Goal: Task Accomplishment & Management: Complete application form

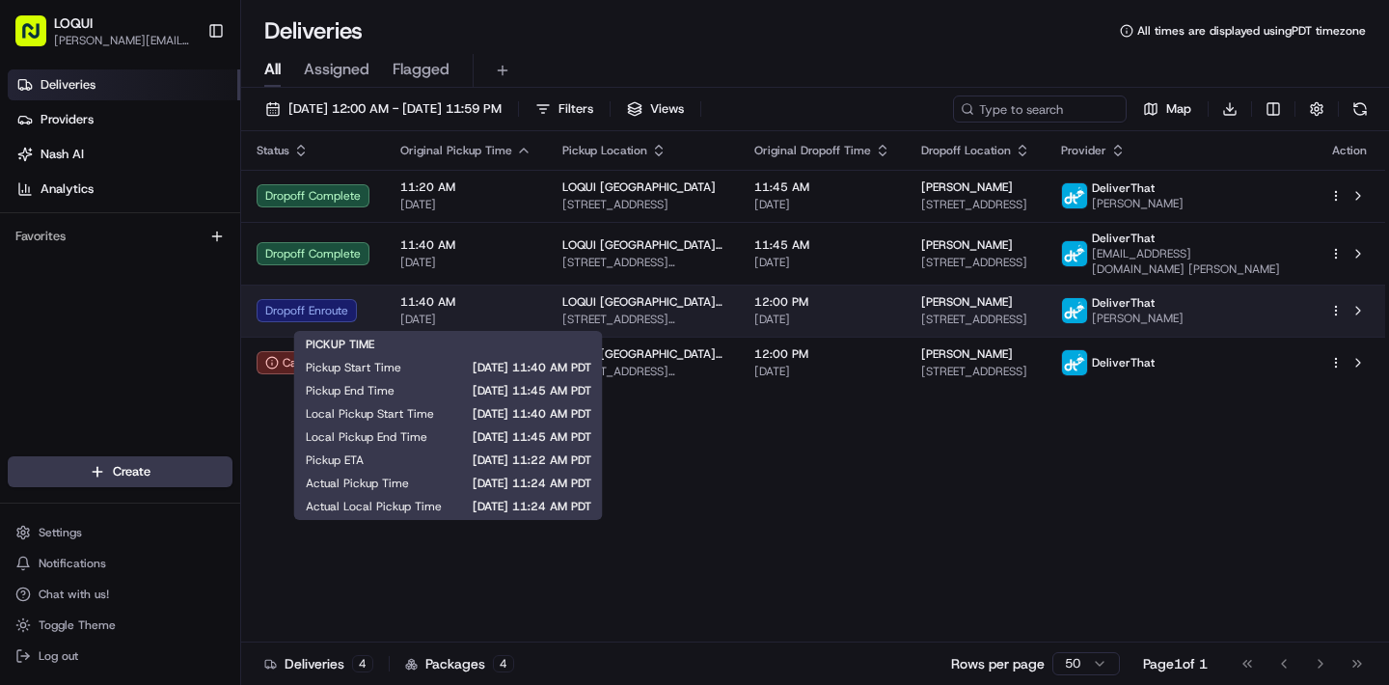
click at [449, 302] on span "11:40 AM" at bounding box center [465, 301] width 131 height 15
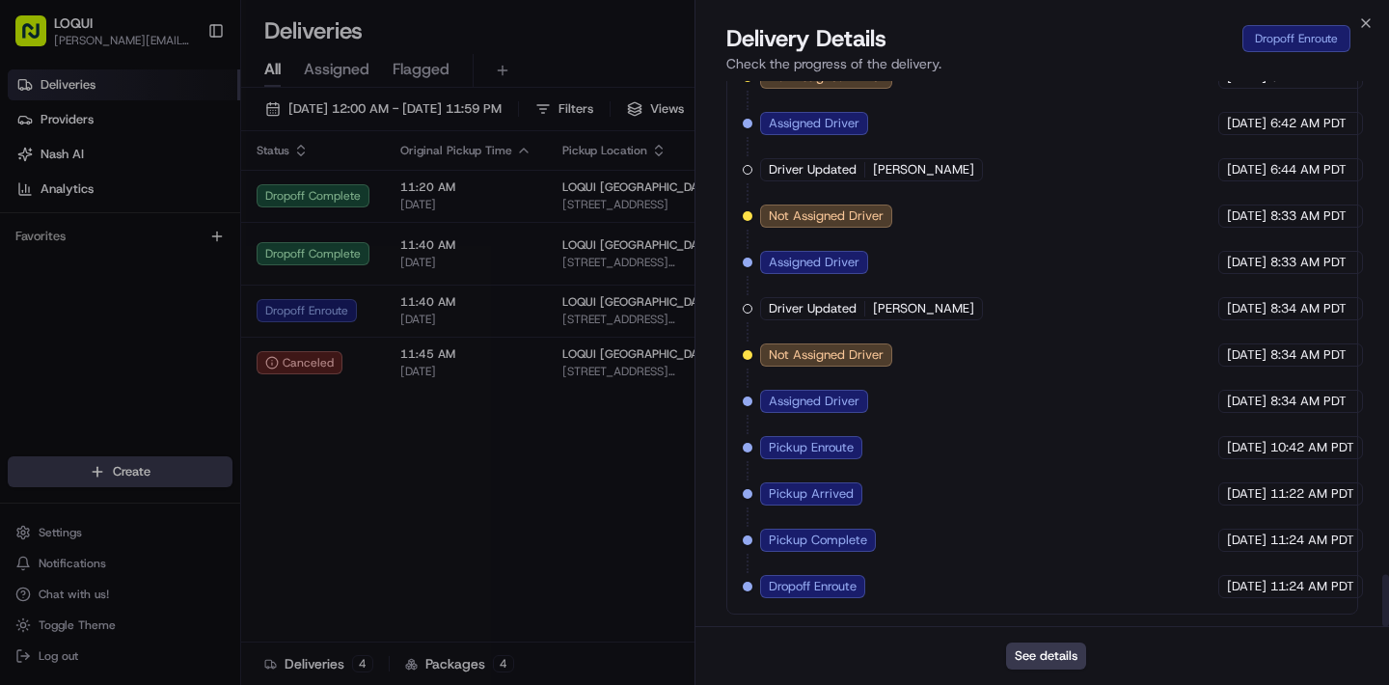
scroll to position [5209, 0]
click at [1363, 25] on icon "button" at bounding box center [1365, 22] width 15 height 15
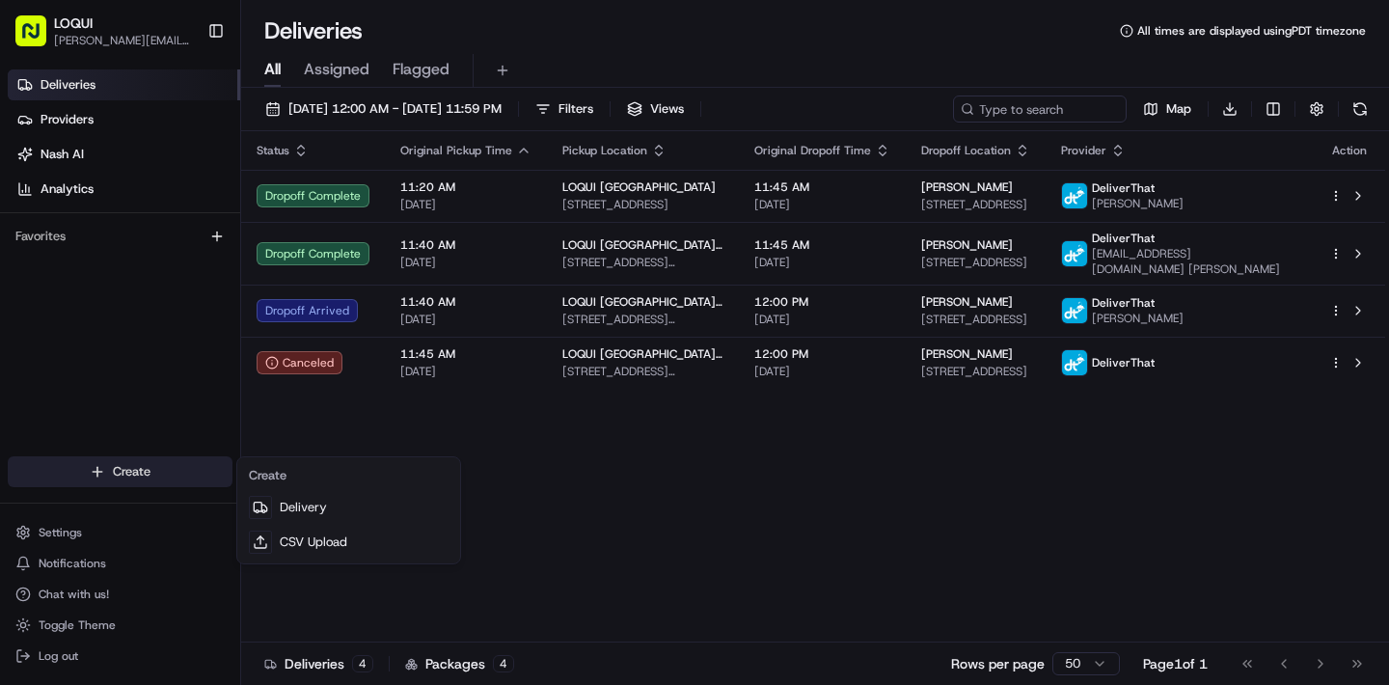
click at [156, 476] on html "LOQUI josue@eatloqui.com Toggle Sidebar Deliveries Providers Nash AI Analytics …" at bounding box center [694, 342] width 1389 height 685
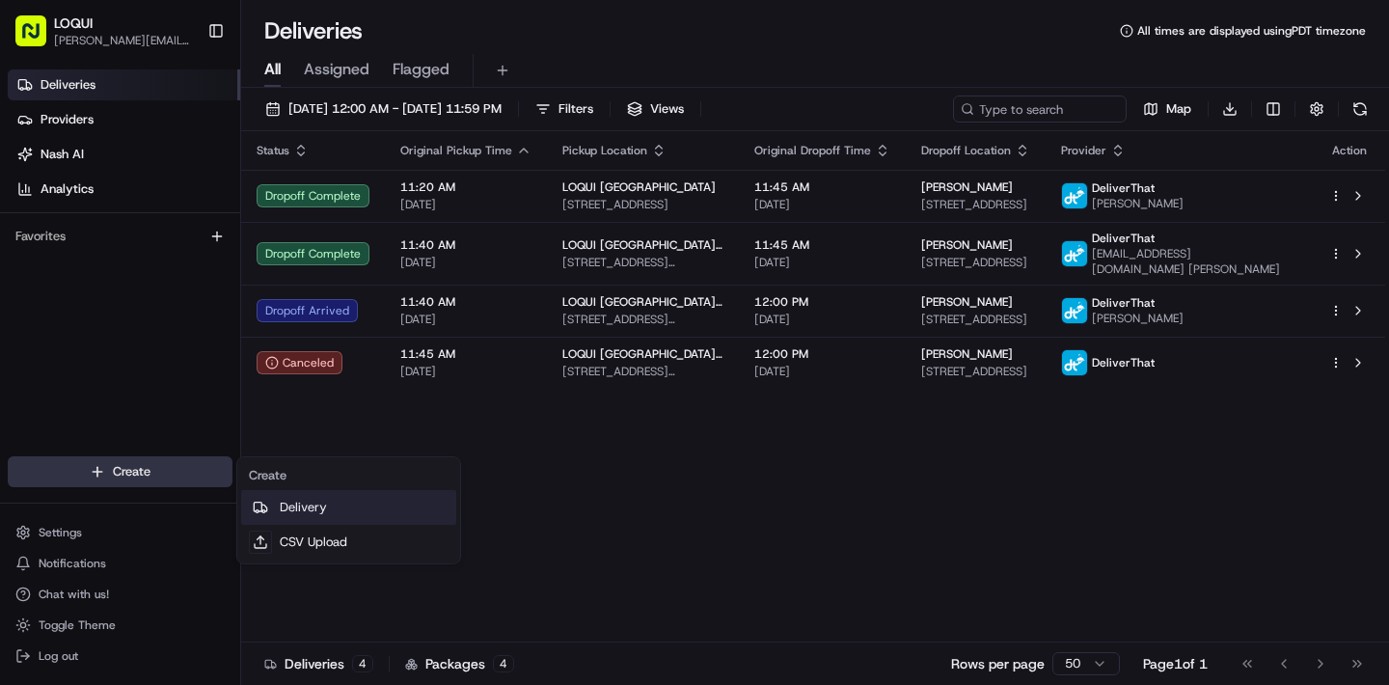
click at [409, 506] on link "Delivery" at bounding box center [348, 507] width 215 height 35
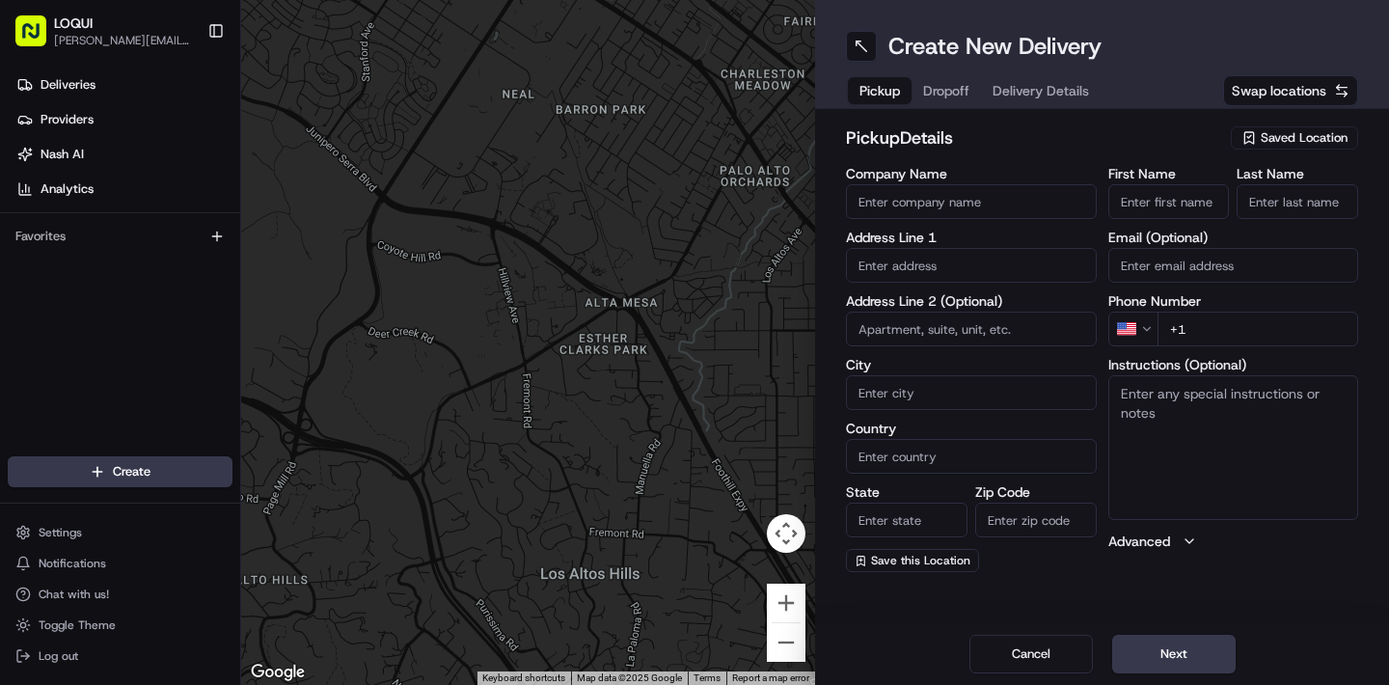
click at [1257, 138] on icon "button" at bounding box center [1248, 137] width 15 height 15
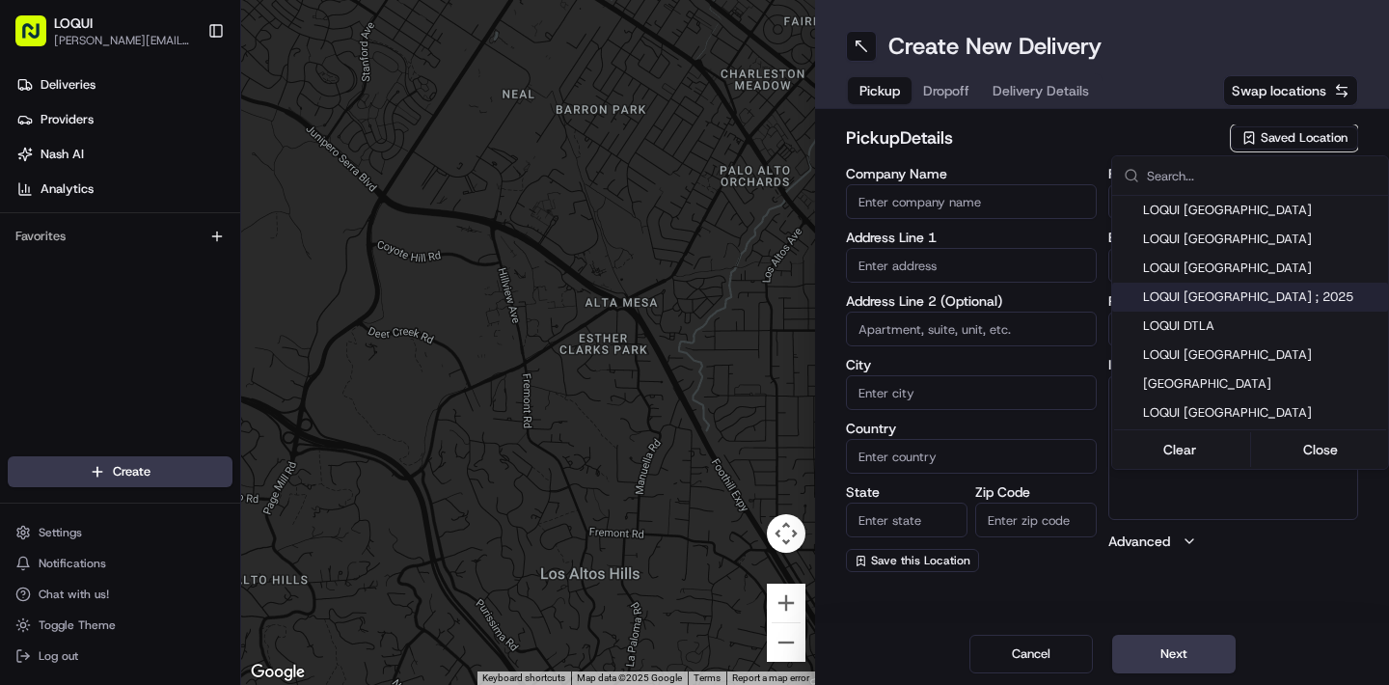
click at [1259, 294] on span "LOQUI [GEOGRAPHIC_DATA] ; 2025" at bounding box center [1261, 296] width 237 height 17
type input "LOQUI [GEOGRAPHIC_DATA] ; 2025"
type input "#104"
type input "Culver City"
type input "US"
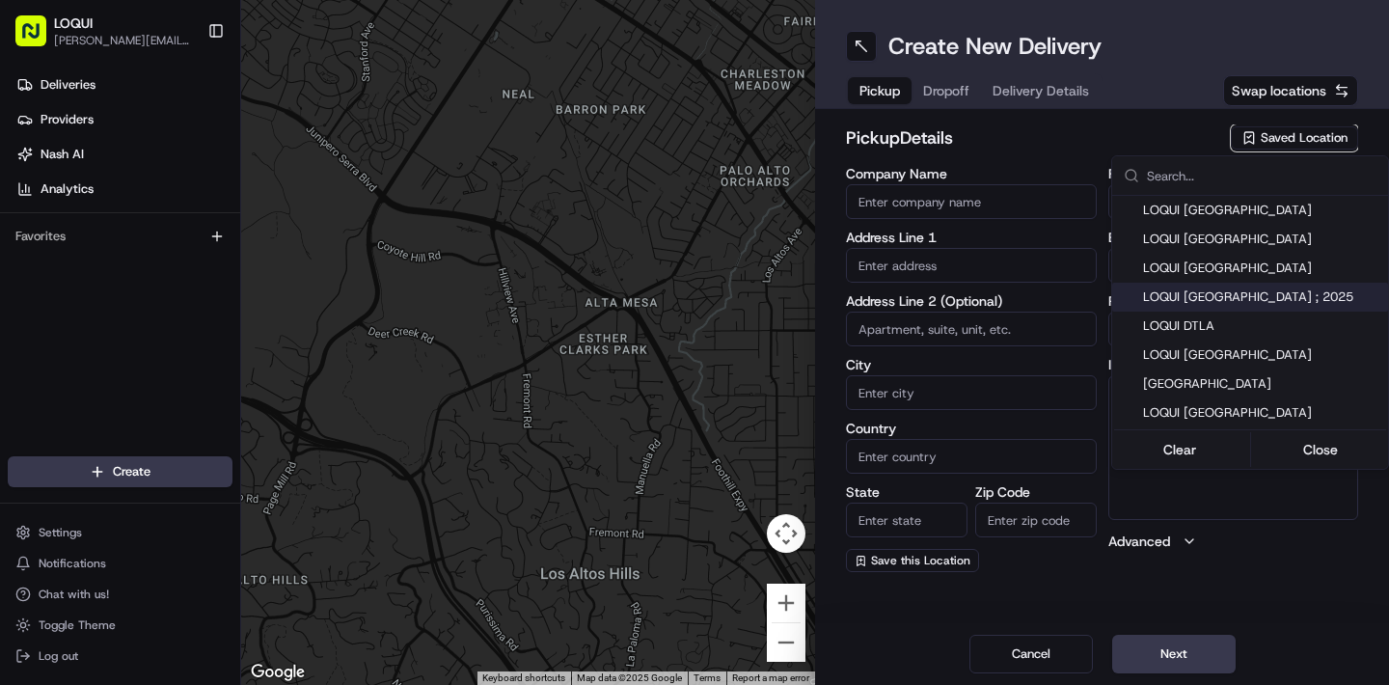
type input "CA"
type input "90232"
type input "Josue"
type input "Perez"
type input "[PERSON_NAME][EMAIL_ADDRESS][DOMAIN_NAME]"
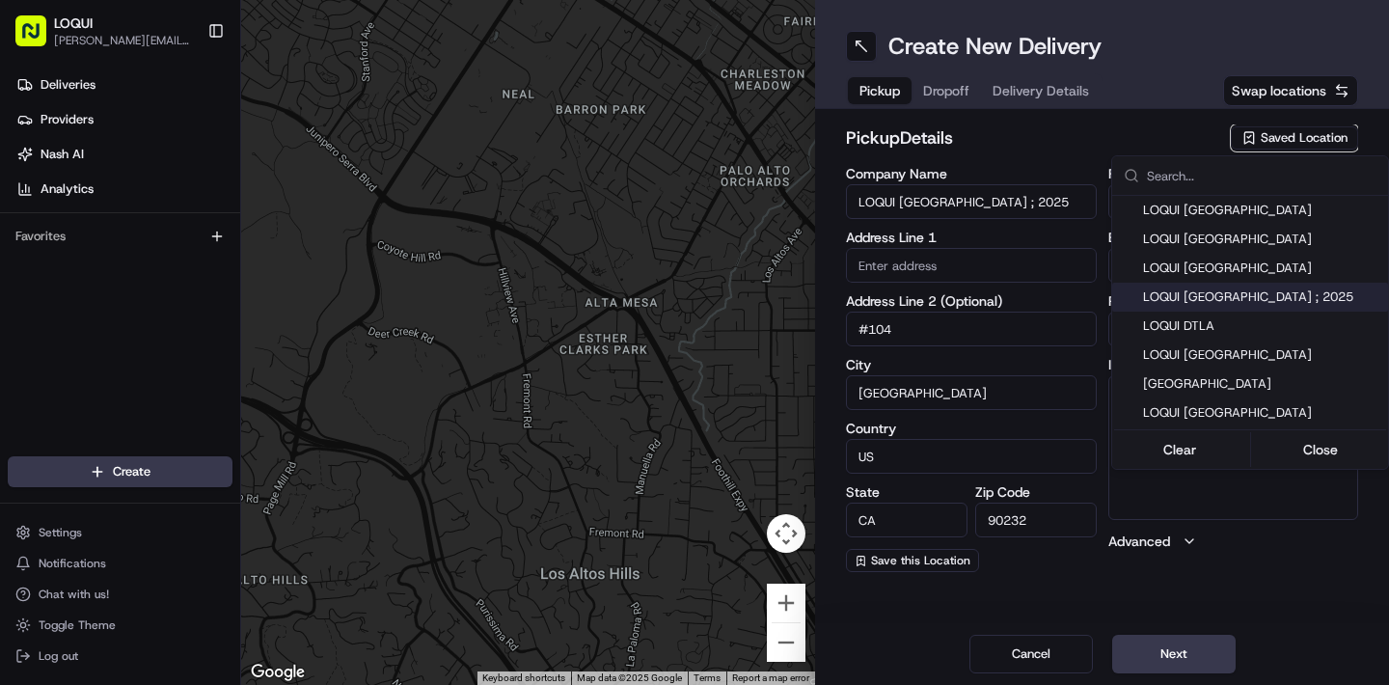
type input "[PHONE_NUMBER]"
type input "8830 Washington Blvd"
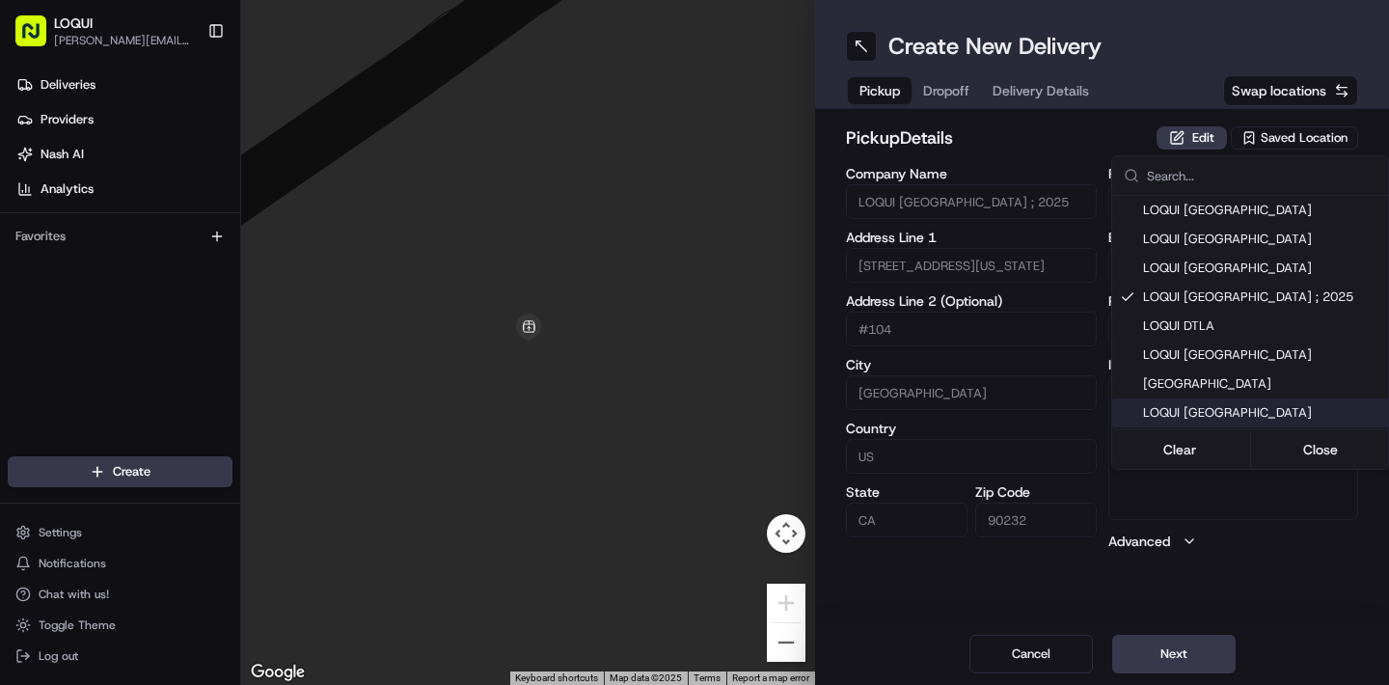
click at [1264, 651] on html "LOQUI josue@eatloqui.com Toggle Sidebar Deliveries Providers Nash AI Analytics …" at bounding box center [694, 342] width 1389 height 685
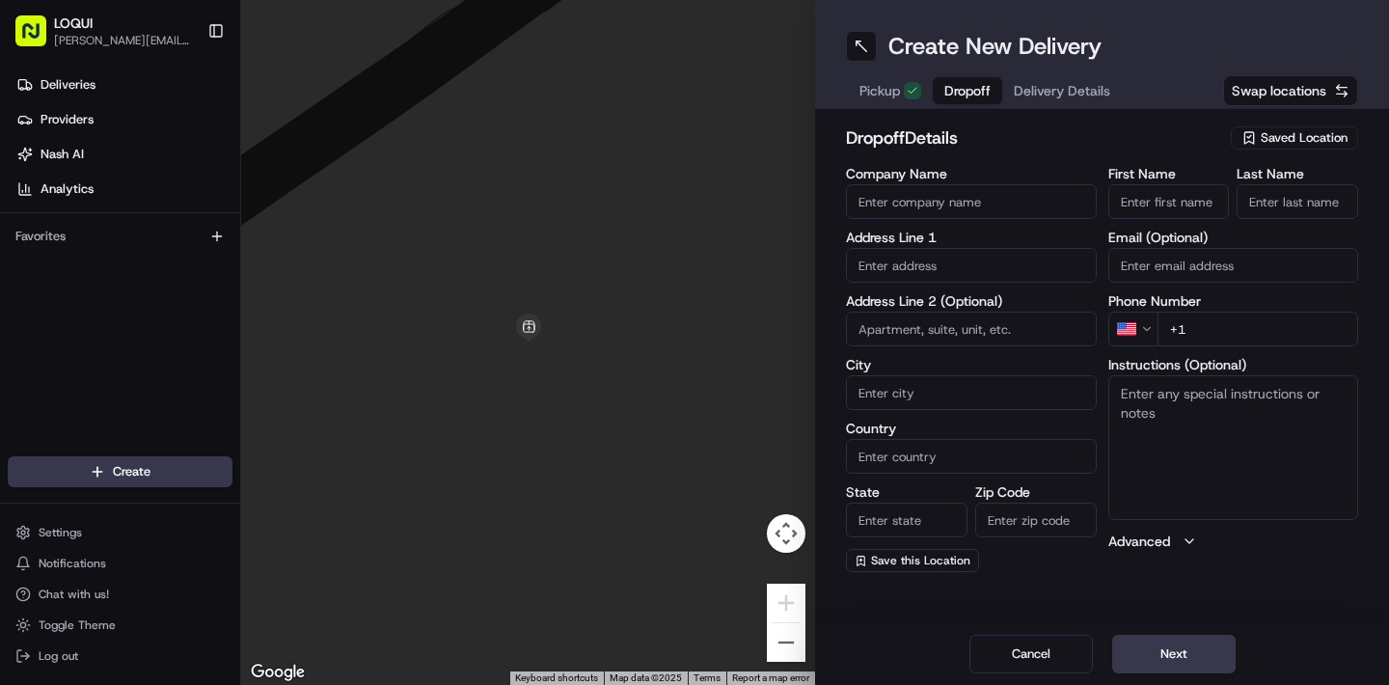
click at [946, 95] on span "Dropoff" at bounding box center [967, 90] width 46 height 19
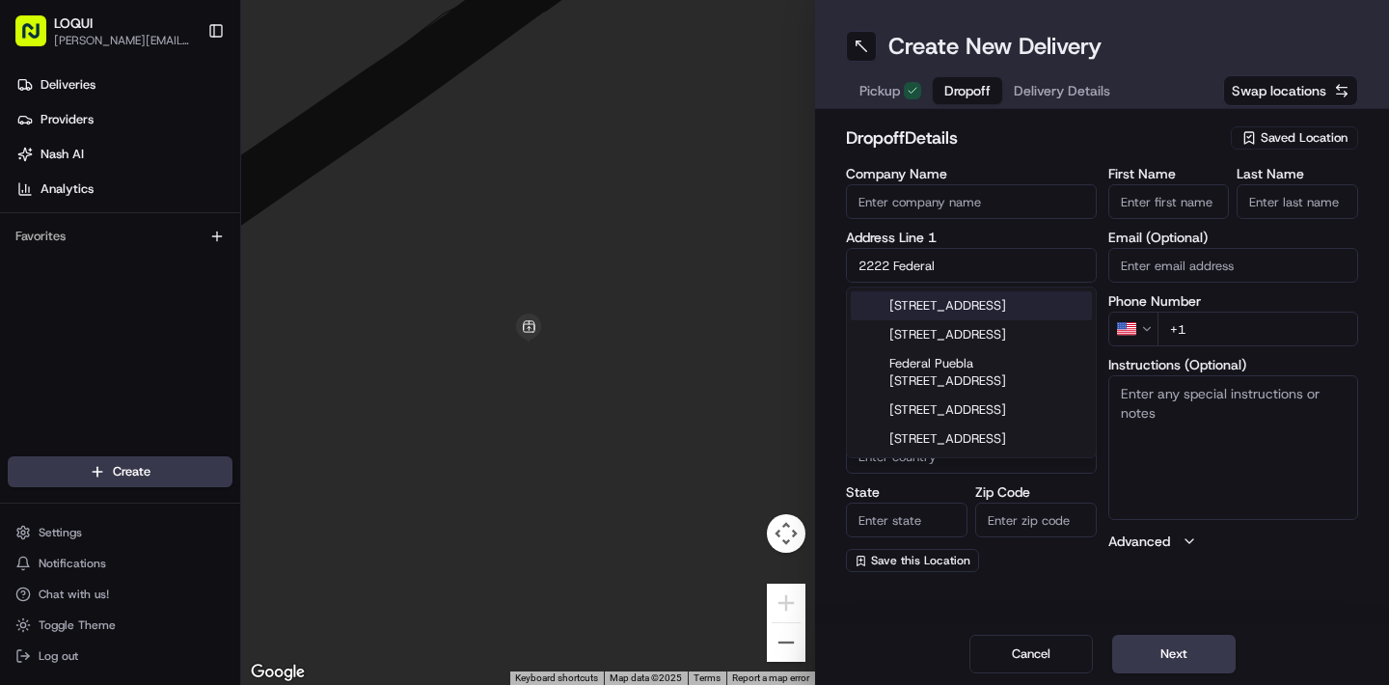
click at [976, 310] on div "2222 Federal Avenue, Los Angeles, CA" at bounding box center [971, 305] width 241 height 29
type input "2222 Federal Avenue"
type input "Los Angeles"
type input "United States"
type input "CA"
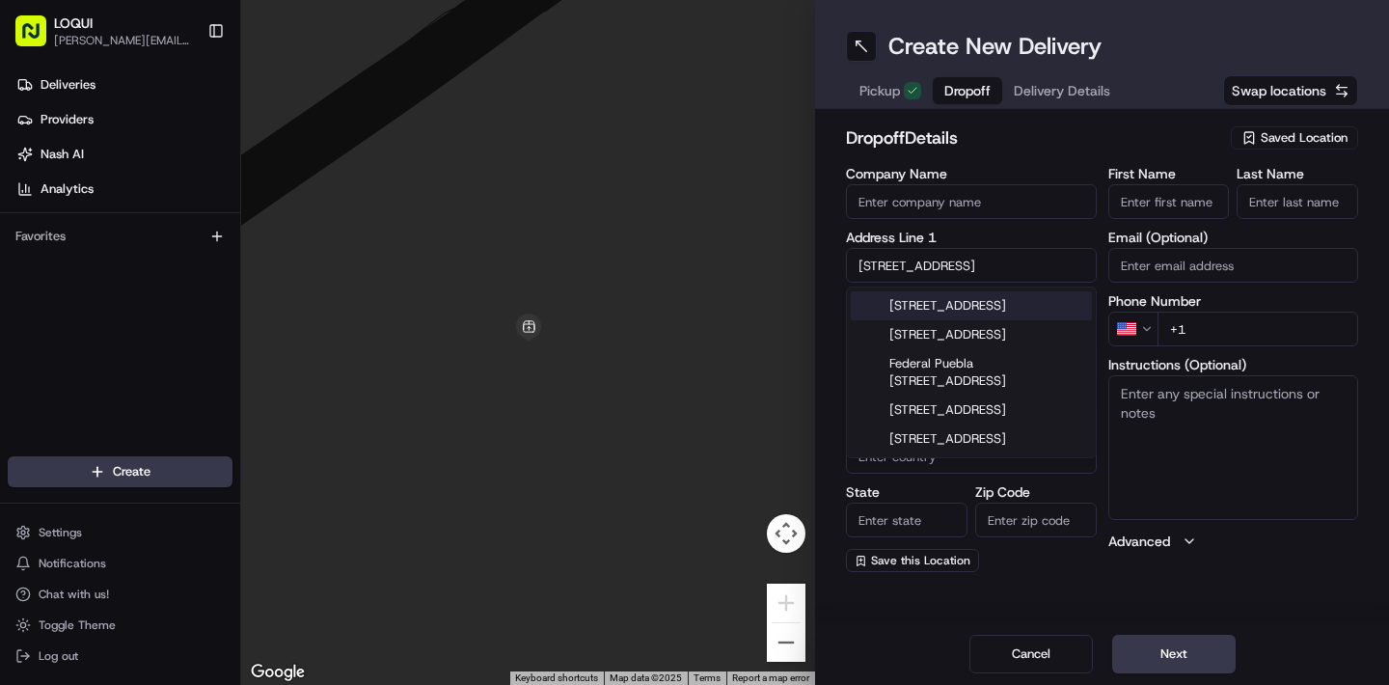
type input "90064"
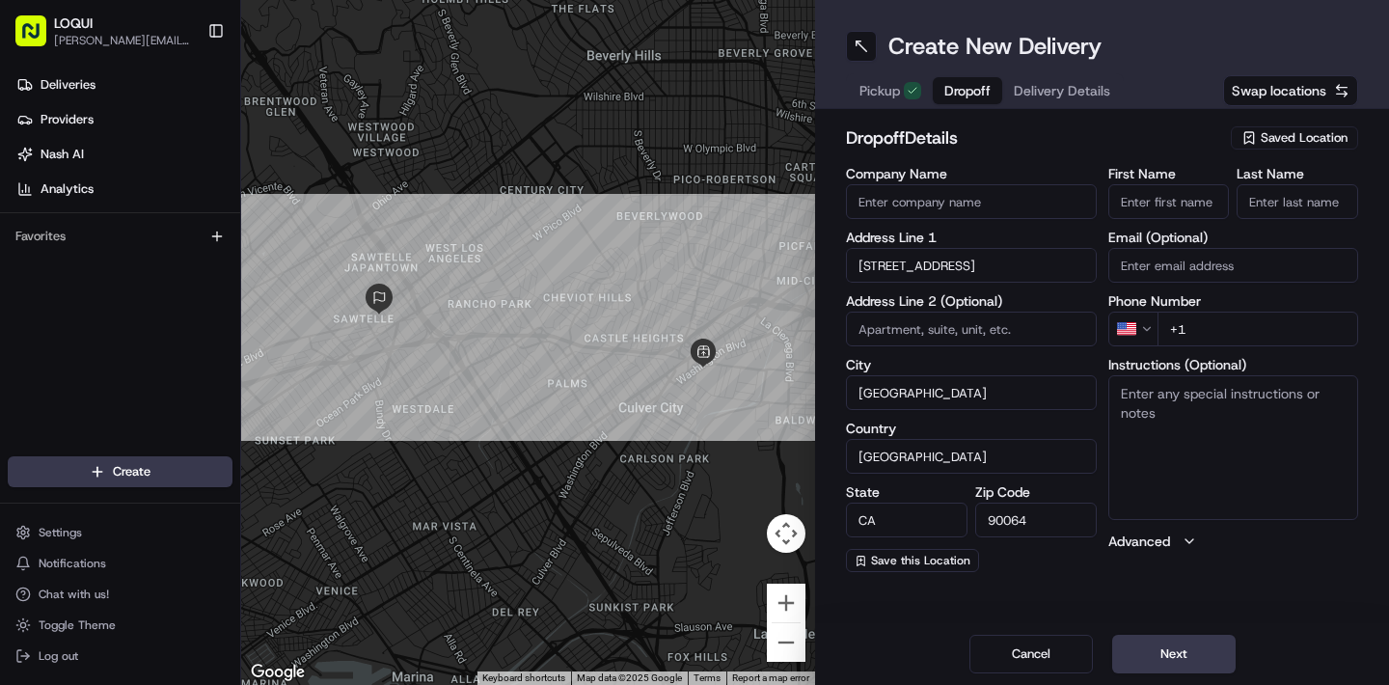
paste input "Laura Pangestu"
drag, startPoint x: 1187, startPoint y: 202, endPoint x: 1134, endPoint y: 202, distance: 53.0
click at [1134, 202] on input "Laura Pangestu" at bounding box center [1169, 201] width 122 height 35
drag, startPoint x: 1134, startPoint y: 202, endPoint x: 1211, endPoint y: 202, distance: 77.2
click at [1211, 202] on input "Laura Pangestu" at bounding box center [1169, 201] width 122 height 35
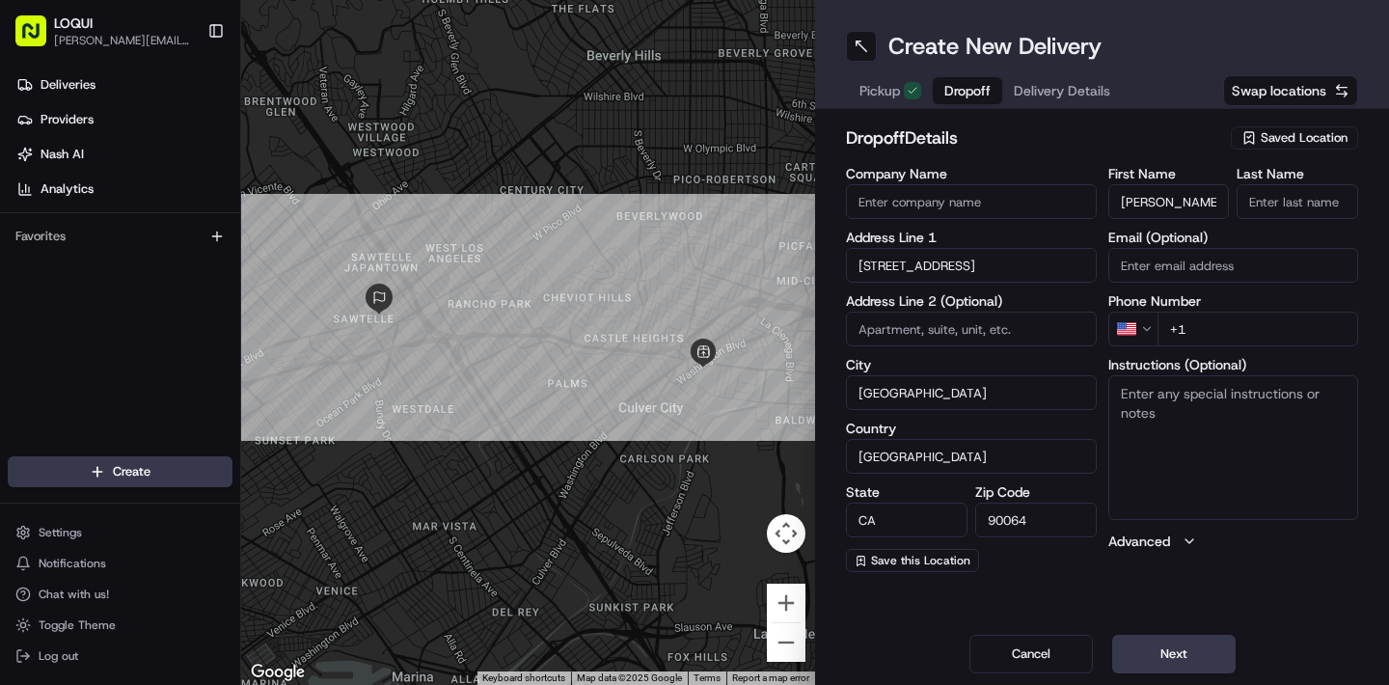
type input "Laura Pangestu"
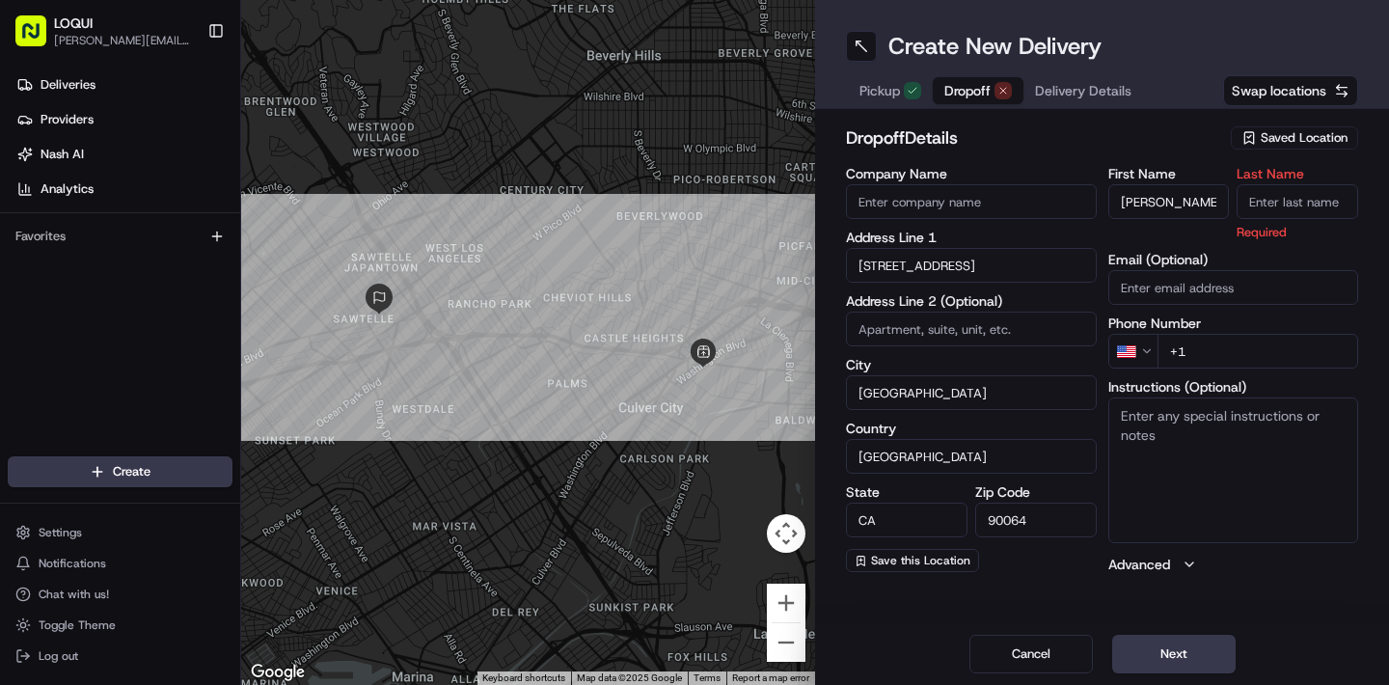
paste input "Pangestu"
type input "Pangestu"
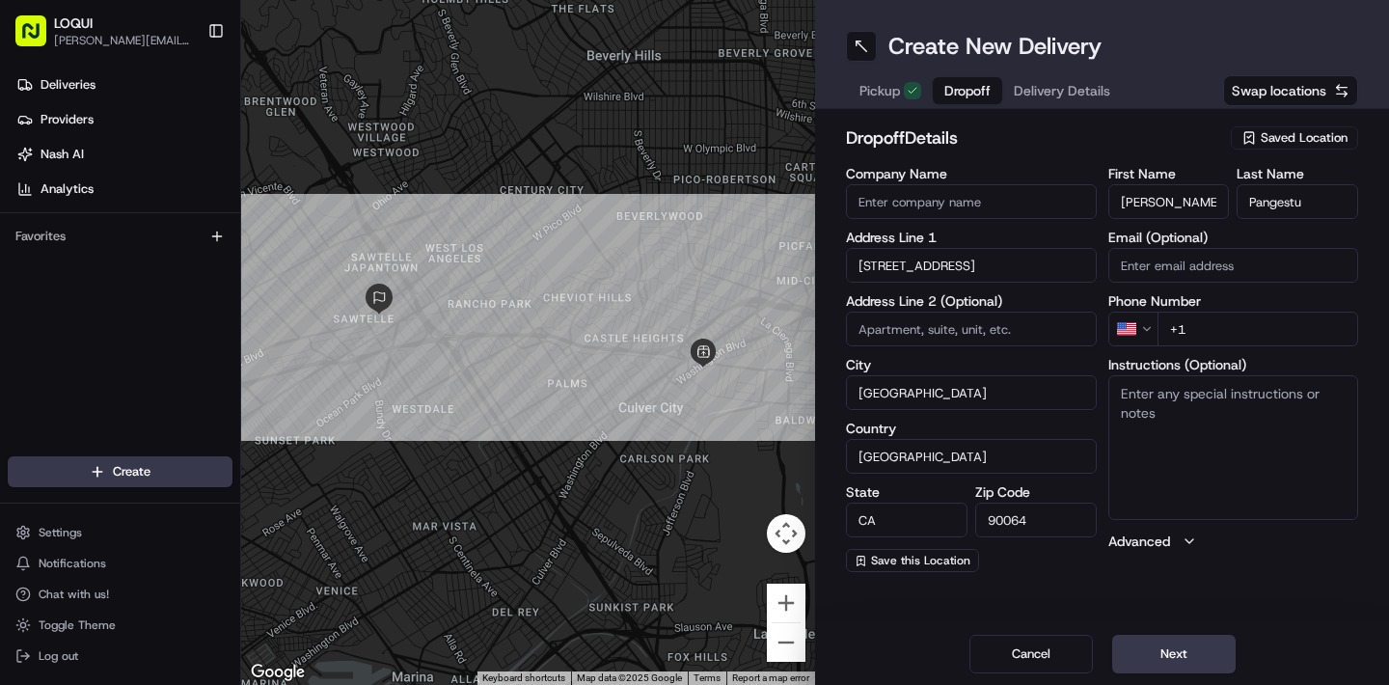
drag, startPoint x: 1155, startPoint y: 206, endPoint x: 1226, endPoint y: 206, distance: 70.4
click at [1226, 206] on input "Laura Pangestu" at bounding box center [1169, 201] width 122 height 35
type input "Laura"
click at [1233, 236] on label "Email (Optional)" at bounding box center [1233, 237] width 251 height 14
click at [1233, 248] on input "Email (Optional)" at bounding box center [1233, 265] width 251 height 35
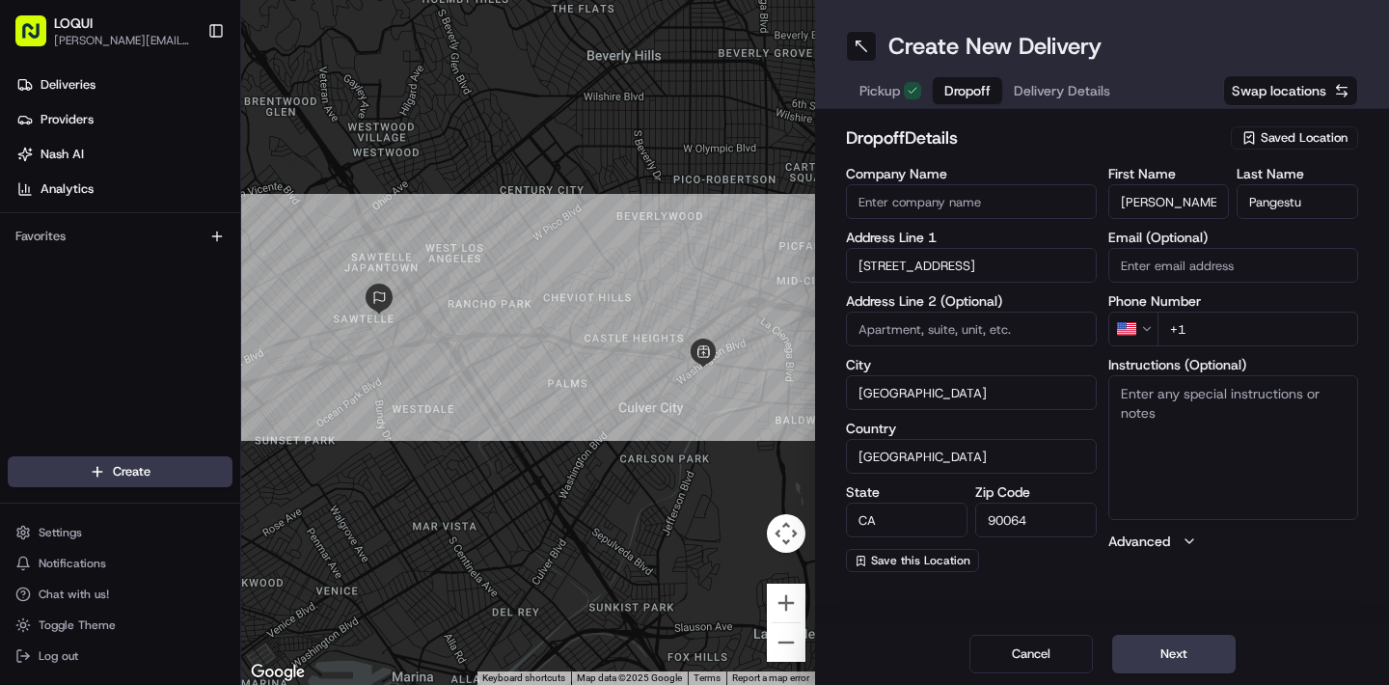
click at [1221, 322] on input "+1" at bounding box center [1258, 328] width 202 height 35
paste input "909 559 8501"
type input "+1 909 559 8501"
click at [1222, 433] on textarea "Instructions (Optional)" at bounding box center [1233, 447] width 251 height 145
paste textarea "#2020 at gate for access or ring the doorbell"
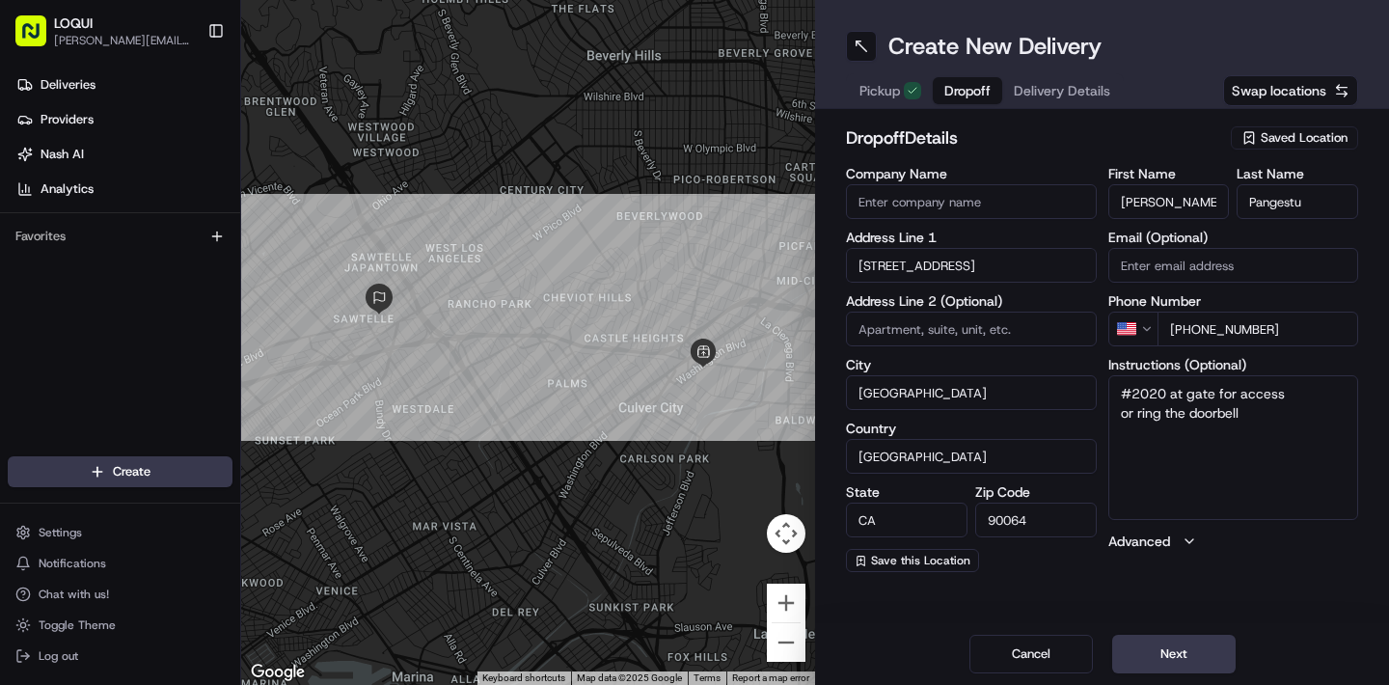
type textarea "#2020 at gate for access or ring the doorbell"
click at [1006, 569] on div "Company Name Address Line 1 2222 Federal Avenue Address Line 2 (Optional) City …" at bounding box center [971, 369] width 251 height 405
click at [1179, 259] on input "Email (Optional)" at bounding box center [1233, 265] width 251 height 35
paste input "laura. pangestu@specialgroup. com"
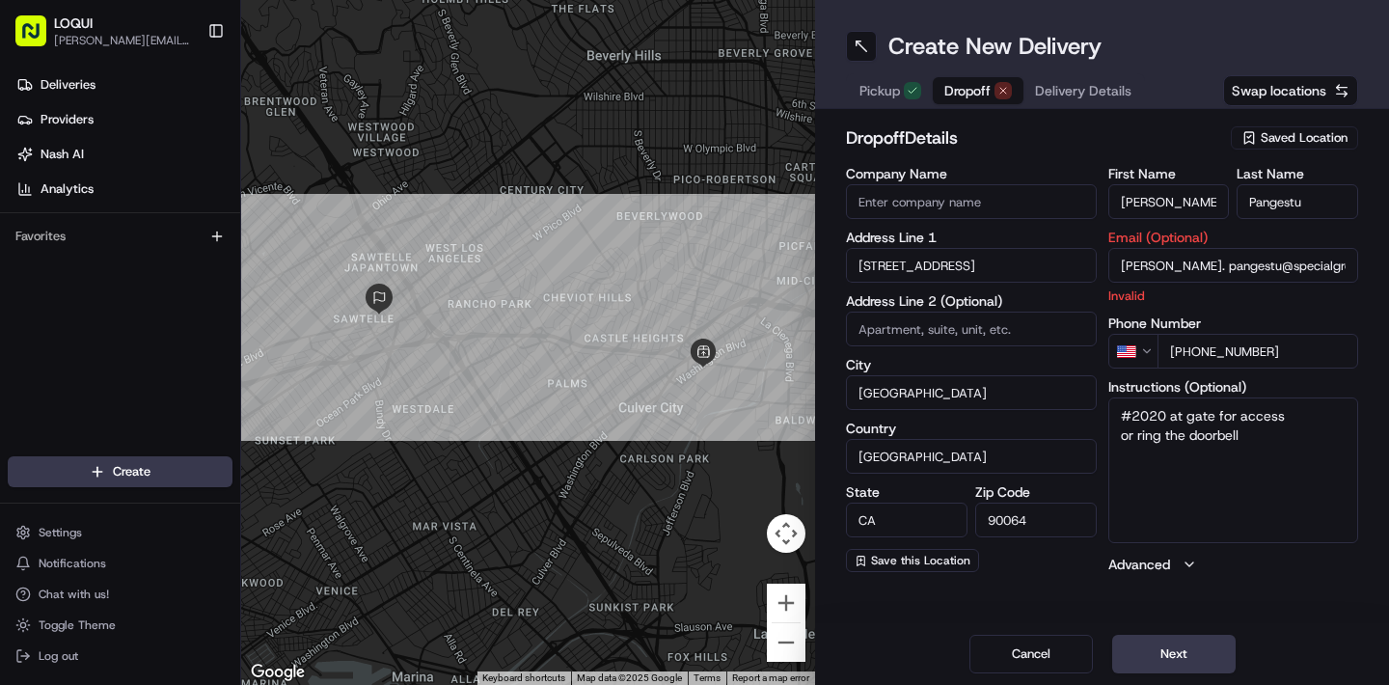
click at [1247, 555] on div "First Name Laura Last Name Pangestu Email (Optional) laura. pangestu@specialgro…" at bounding box center [1233, 370] width 251 height 407
click at [1329, 263] on input "laura. pangestu@specialgroup. com" at bounding box center [1233, 265] width 251 height 35
type input "laura. pangestu@specialgroup.com"
click at [1321, 301] on p "Invalid" at bounding box center [1233, 295] width 251 height 18
drag, startPoint x: 1323, startPoint y: 271, endPoint x: 1033, endPoint y: 272, distance: 290.3
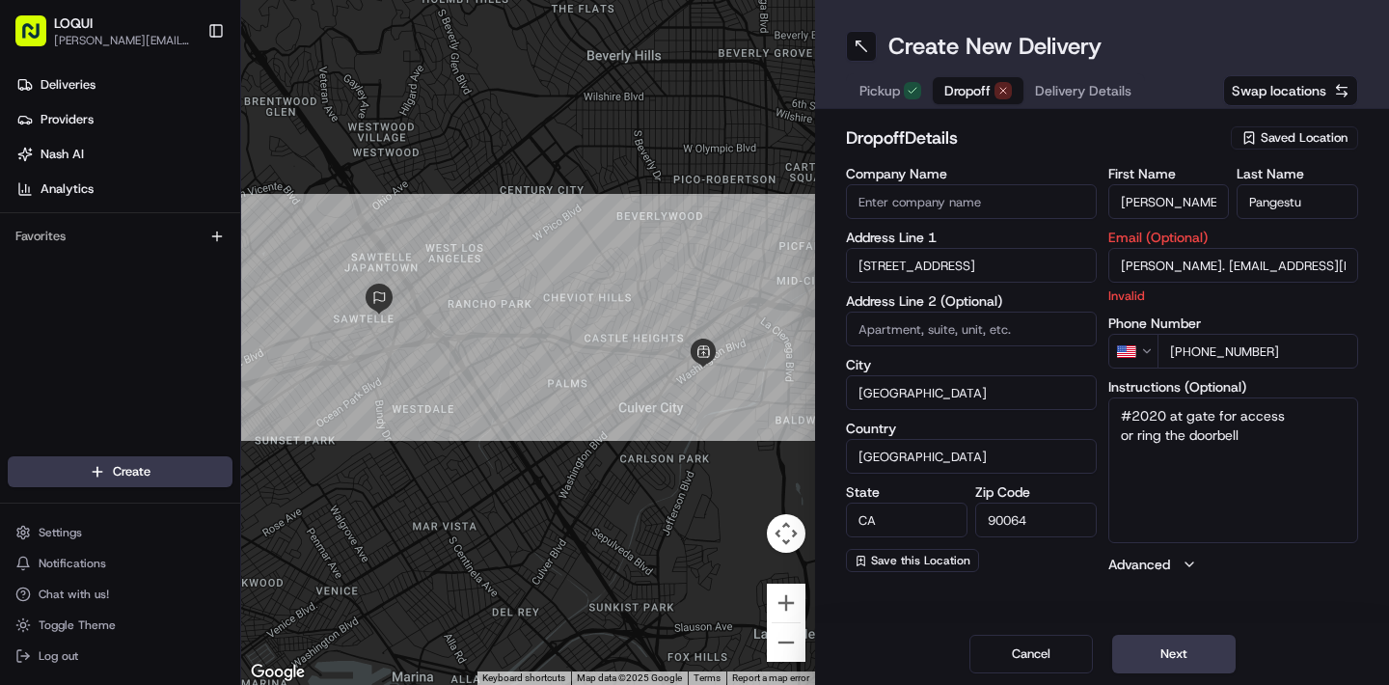
click at [1033, 272] on div "Company Name Address Line 1 2222 Federal Avenue Address Line 2 (Optional) City …" at bounding box center [1102, 370] width 512 height 407
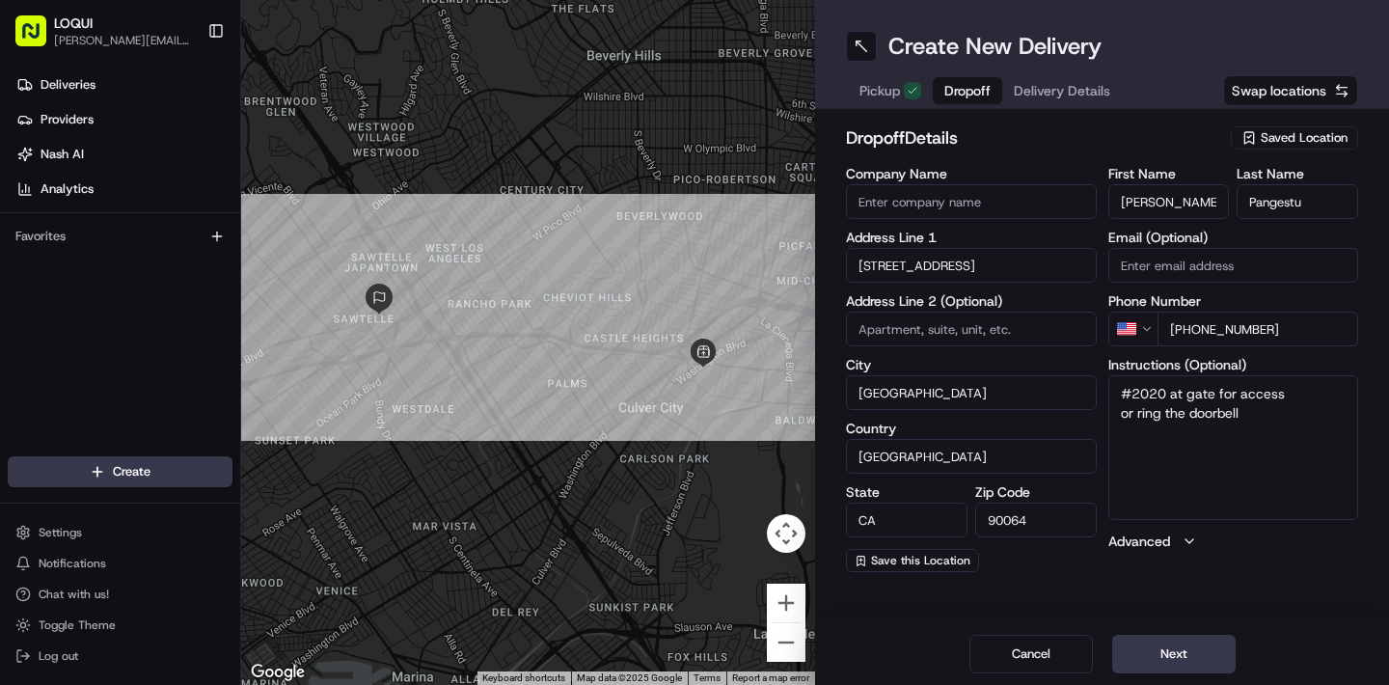
click at [1074, 102] on button "Delivery Details" at bounding box center [1062, 90] width 120 height 27
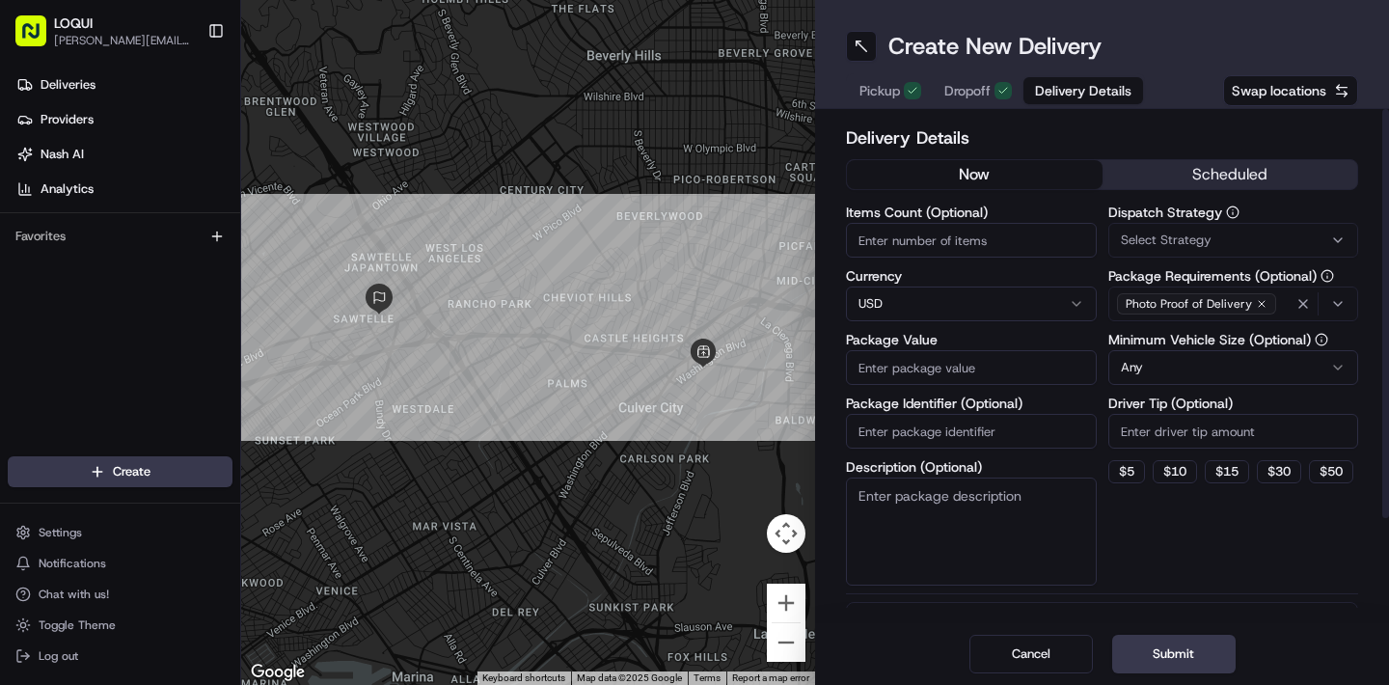
click at [1175, 196] on div "now scheduled" at bounding box center [1102, 178] width 512 height 39
click at [1174, 188] on button "scheduled" at bounding box center [1230, 174] width 256 height 29
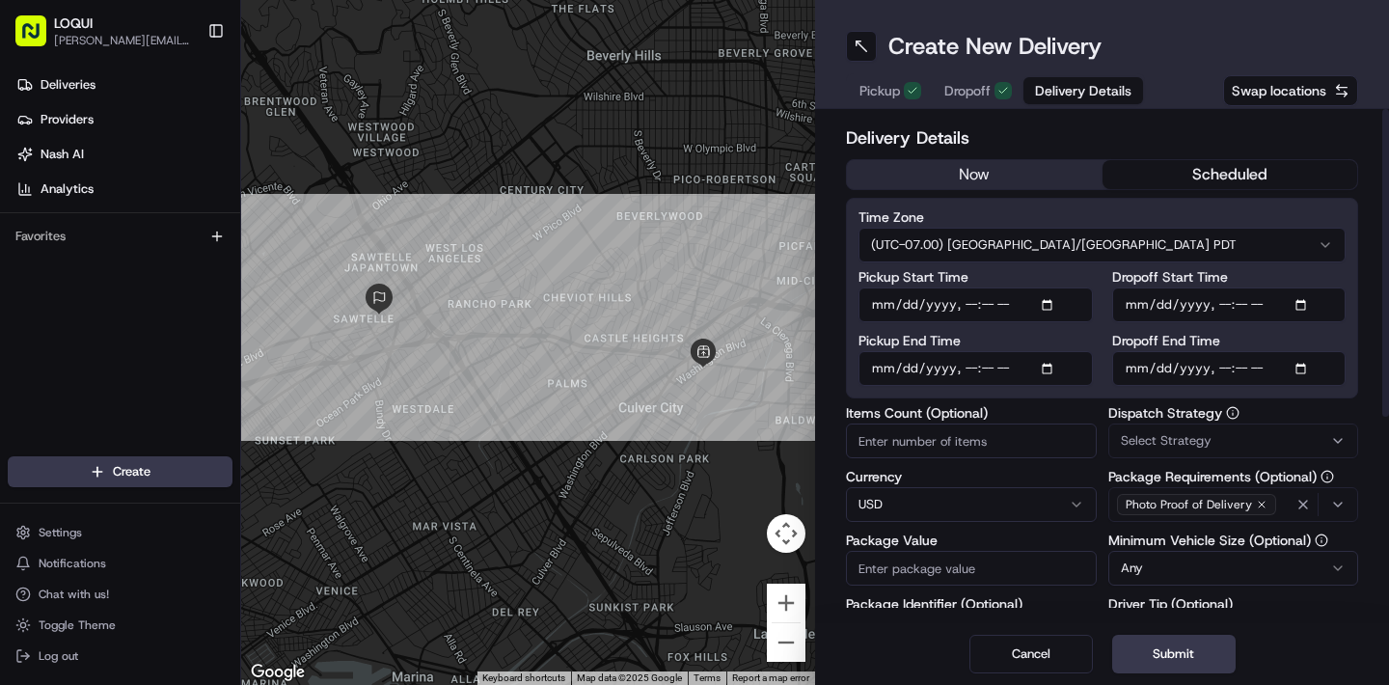
click at [1154, 309] on input "Dropoff Start Time" at bounding box center [1229, 304] width 234 height 35
type input "2025-08-21T11:50"
click at [1287, 297] on input "Dropoff Start Time" at bounding box center [1229, 304] width 234 height 35
click at [1291, 359] on input "Dropoff End Time" at bounding box center [1229, 368] width 234 height 35
type input "2025-08-21T11:50"
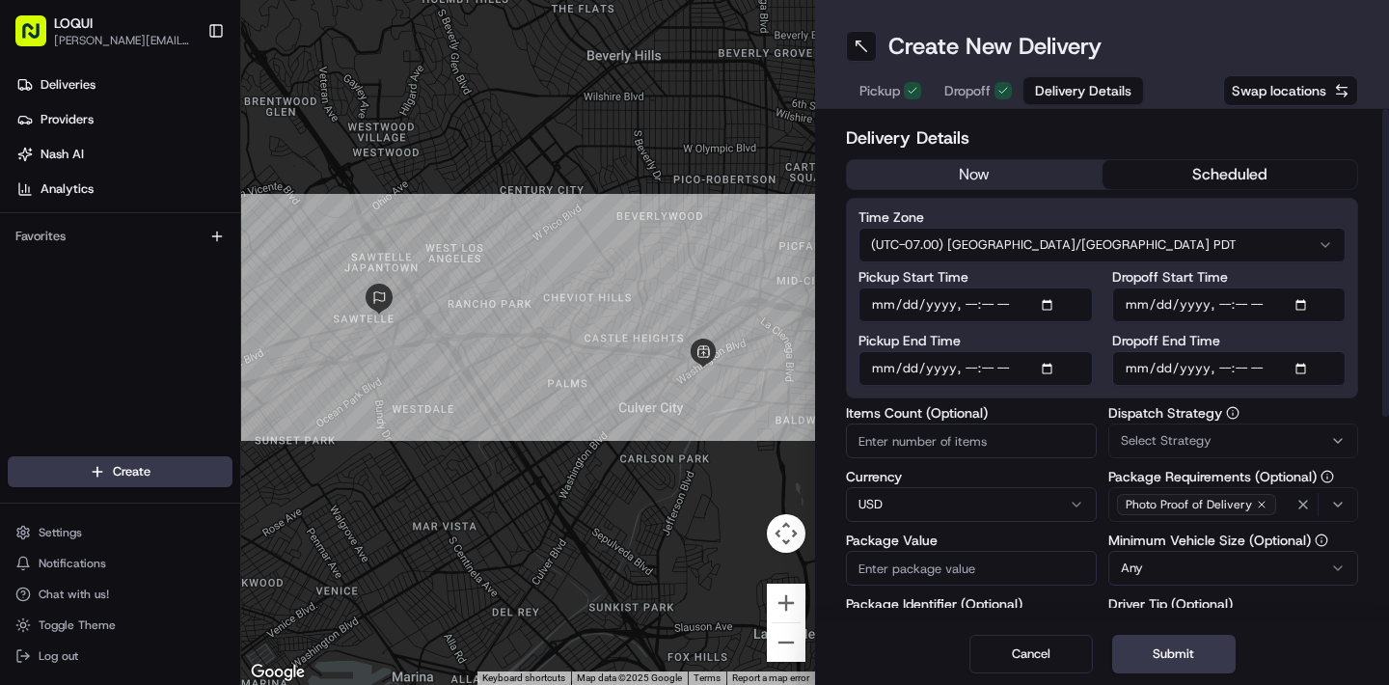
click at [903, 309] on input "Pickup Start Time" at bounding box center [975, 304] width 234 height 35
type input "2025-08-21T11:50"
click at [1070, 379] on input "Pickup End Time" at bounding box center [975, 368] width 234 height 35
type input "2025-08-21T11:50"
click at [1090, 387] on div "Time Zone (UTC-07.00) America/Los Angeles PDT Pickup Start Time Pickup End Time…" at bounding box center [1102, 298] width 512 height 201
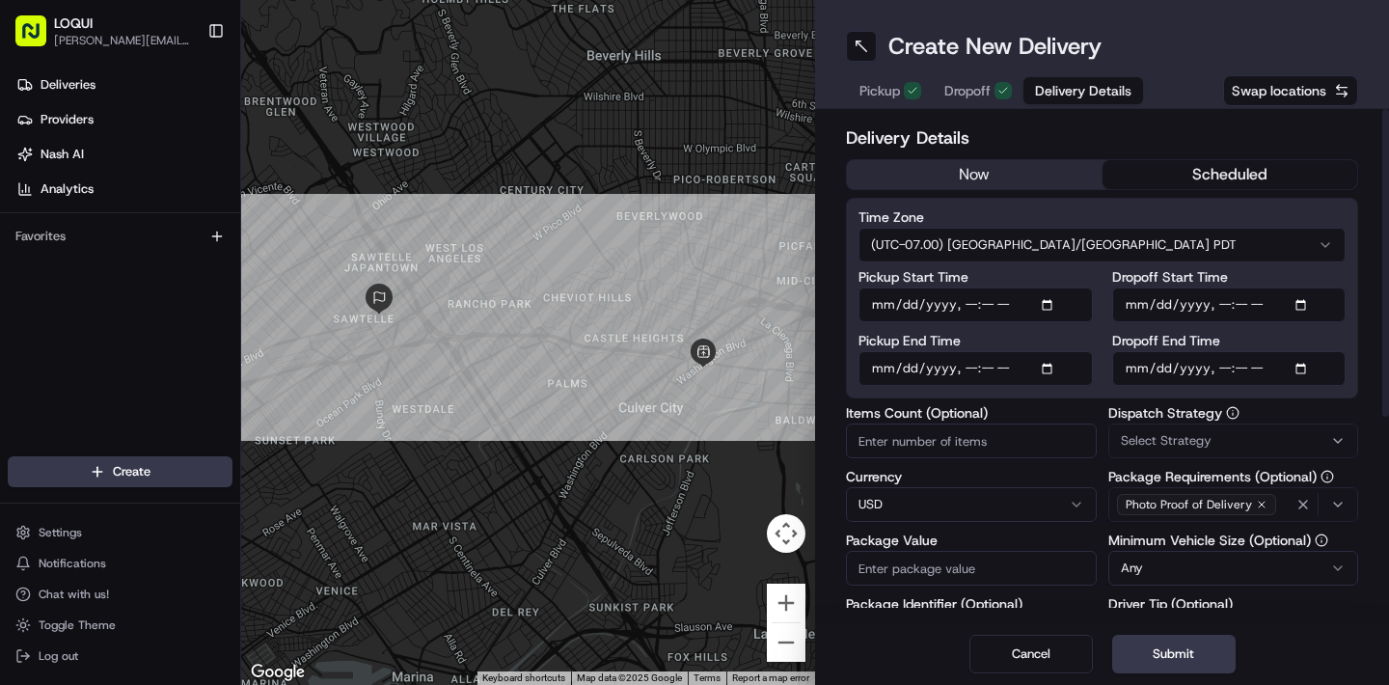
click at [1222, 368] on input "Dropoff End Time" at bounding box center [1229, 368] width 234 height 35
click at [1240, 370] on input "Dropoff End Time" at bounding box center [1229, 368] width 234 height 35
click at [1288, 394] on div "Time Zone (UTC-07.00) America/Los Angeles PDT Pickup Start Time Pickup End Time…" at bounding box center [1102, 298] width 512 height 201
click at [1267, 366] on input "Dropoff End Time" at bounding box center [1229, 368] width 234 height 35
type input "2025-08-21T12:00"
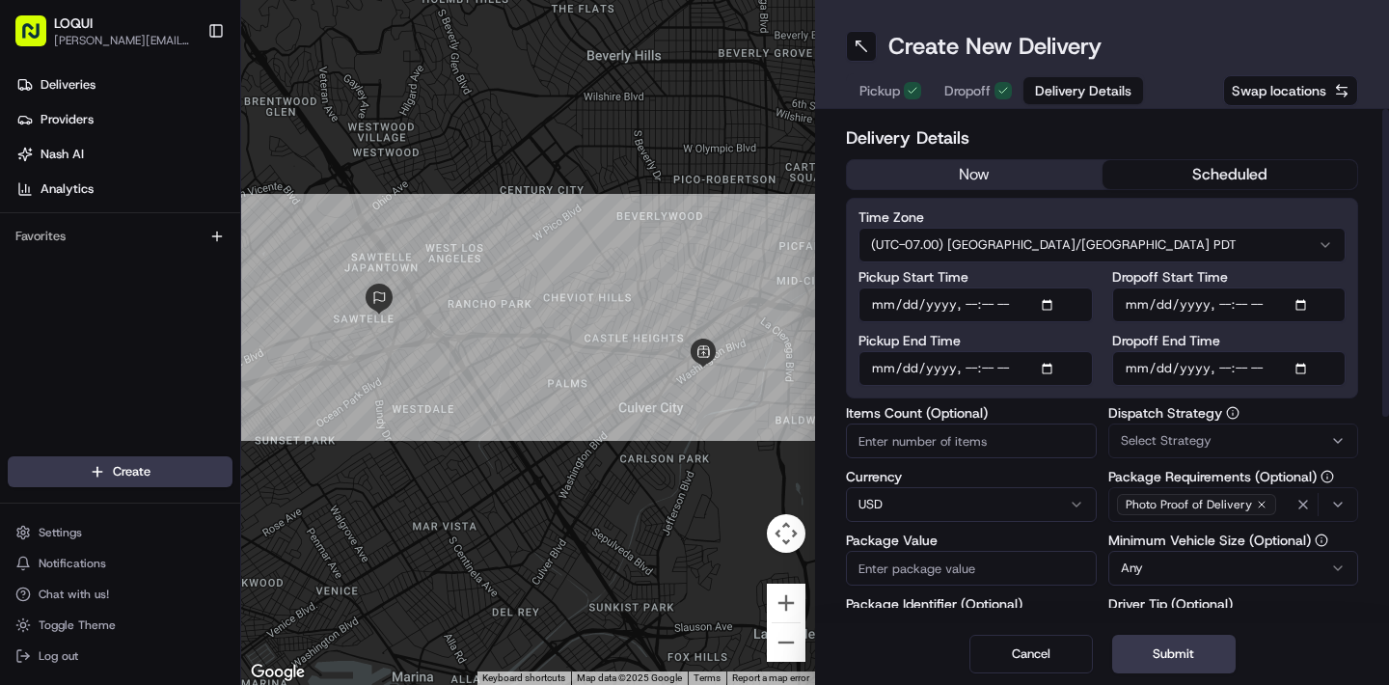
click at [1315, 316] on input "Dropoff Start Time" at bounding box center [1229, 304] width 234 height 35
click at [1239, 305] on input "Dropoff Start Time" at bounding box center [1229, 304] width 234 height 35
type input "2025-08-21T11:55"
click at [1314, 332] on div "Dropoff Start Time Dropoff End Time" at bounding box center [1229, 328] width 234 height 116
click at [993, 370] on input "Pickup End Time" at bounding box center [975, 368] width 234 height 35
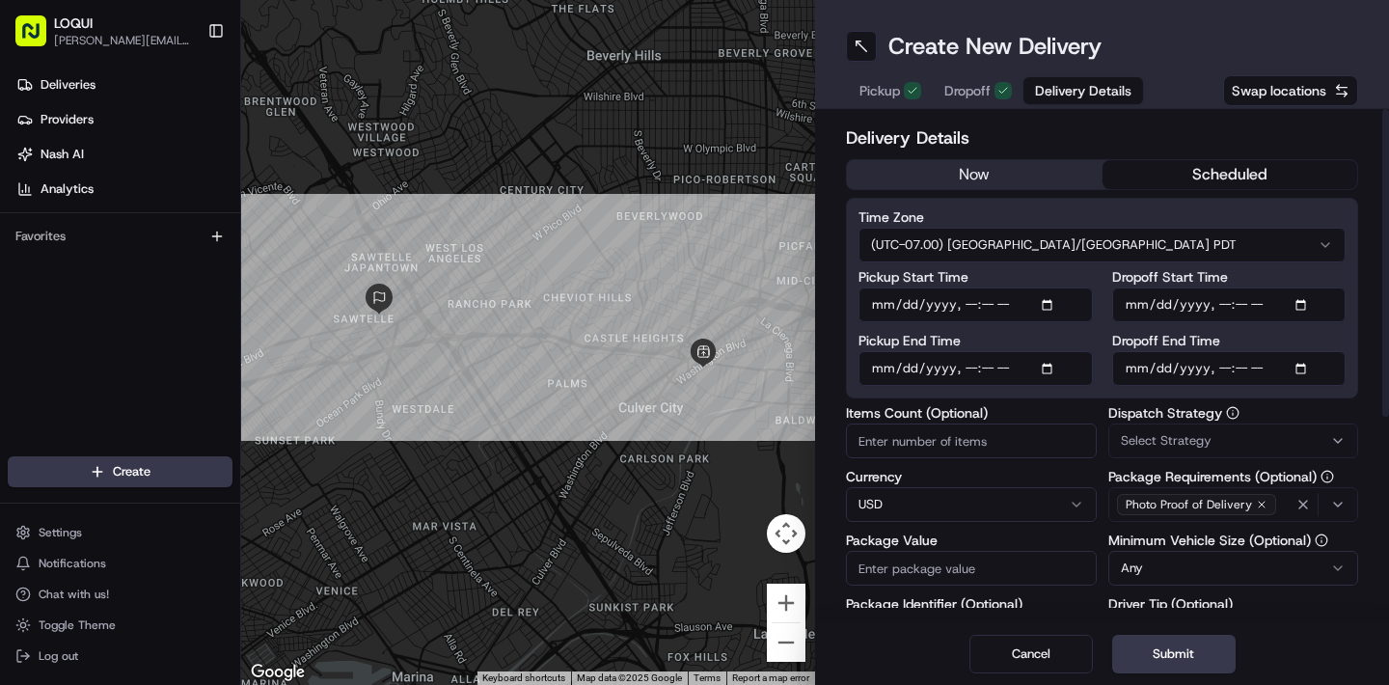
type input "2025-08-21T11:45"
type input "2025-08-21T11:50"
click at [987, 297] on input "Pickup Start Time" at bounding box center [975, 304] width 234 height 35
type input "2025-08-21T11:45"
click at [1046, 341] on label "Pickup End Time" at bounding box center [975, 341] width 234 height 14
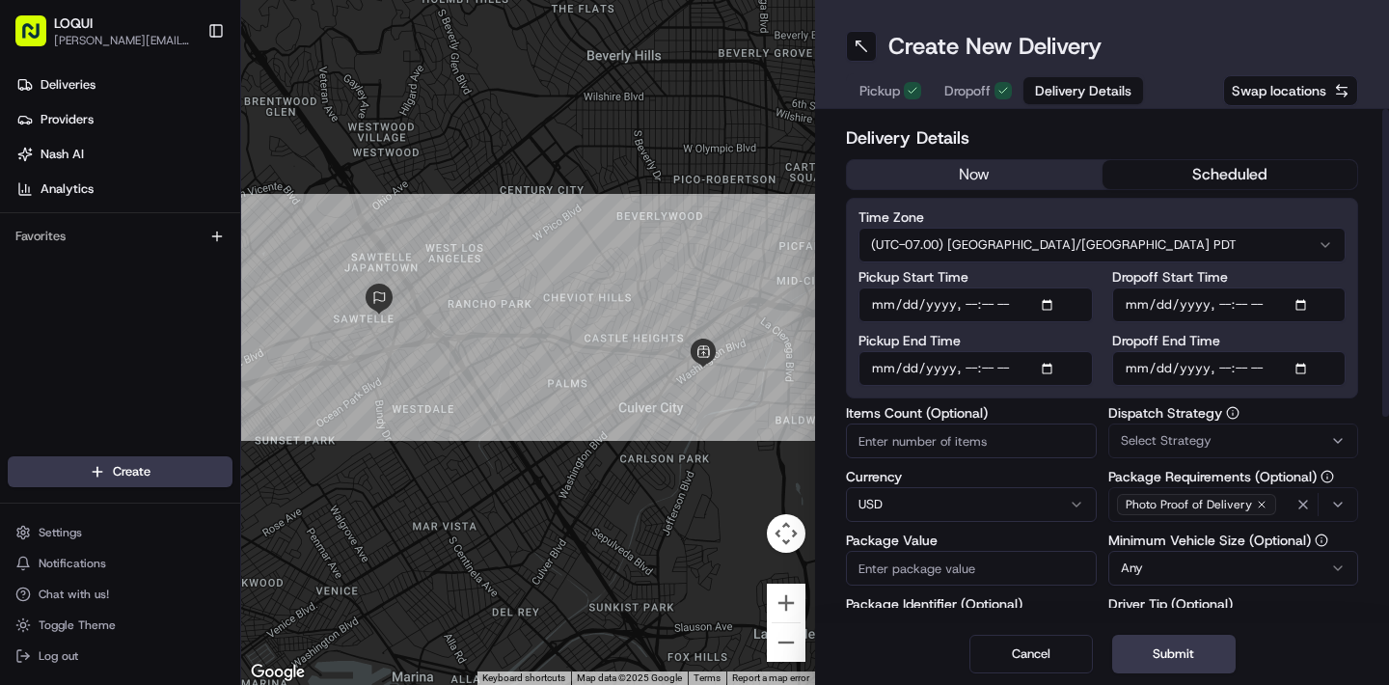
click at [1046, 351] on input "Pickup End Time" at bounding box center [975, 368] width 234 height 35
click at [1042, 328] on div "Pickup Start Time Pickup End Time" at bounding box center [975, 328] width 234 height 116
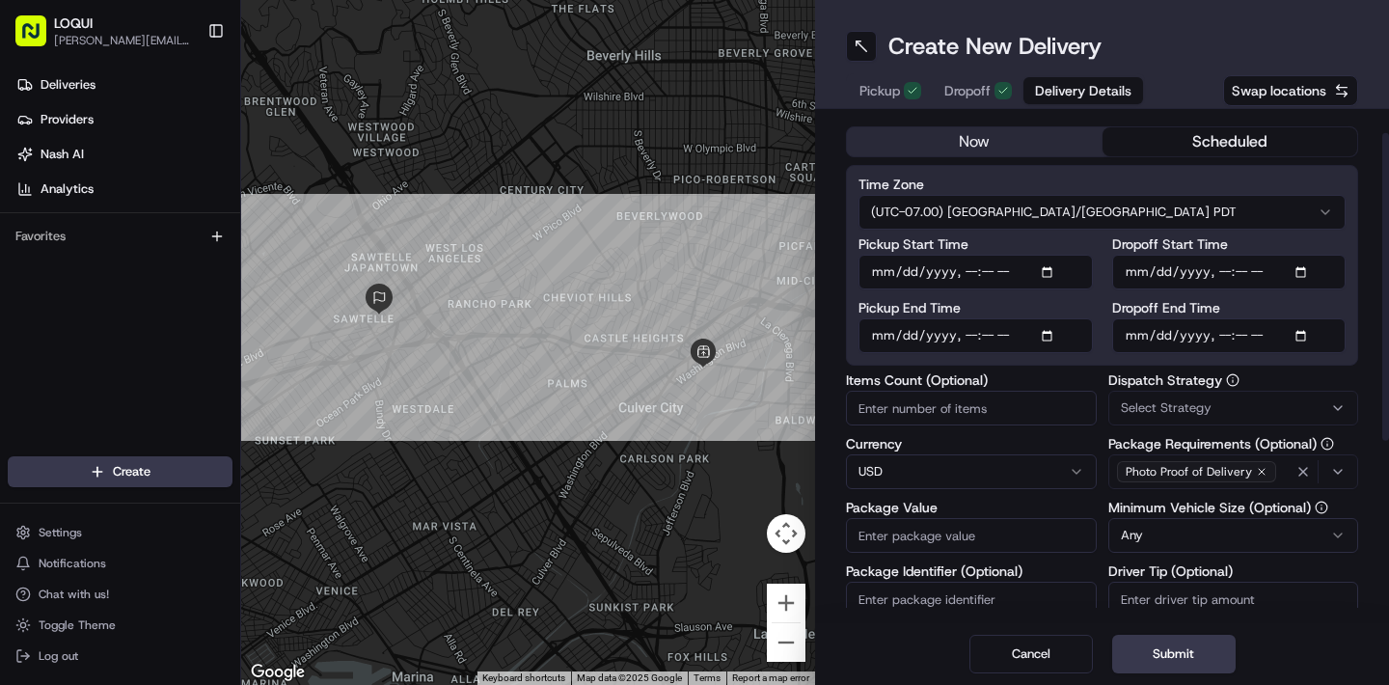
scroll to position [67, 0]
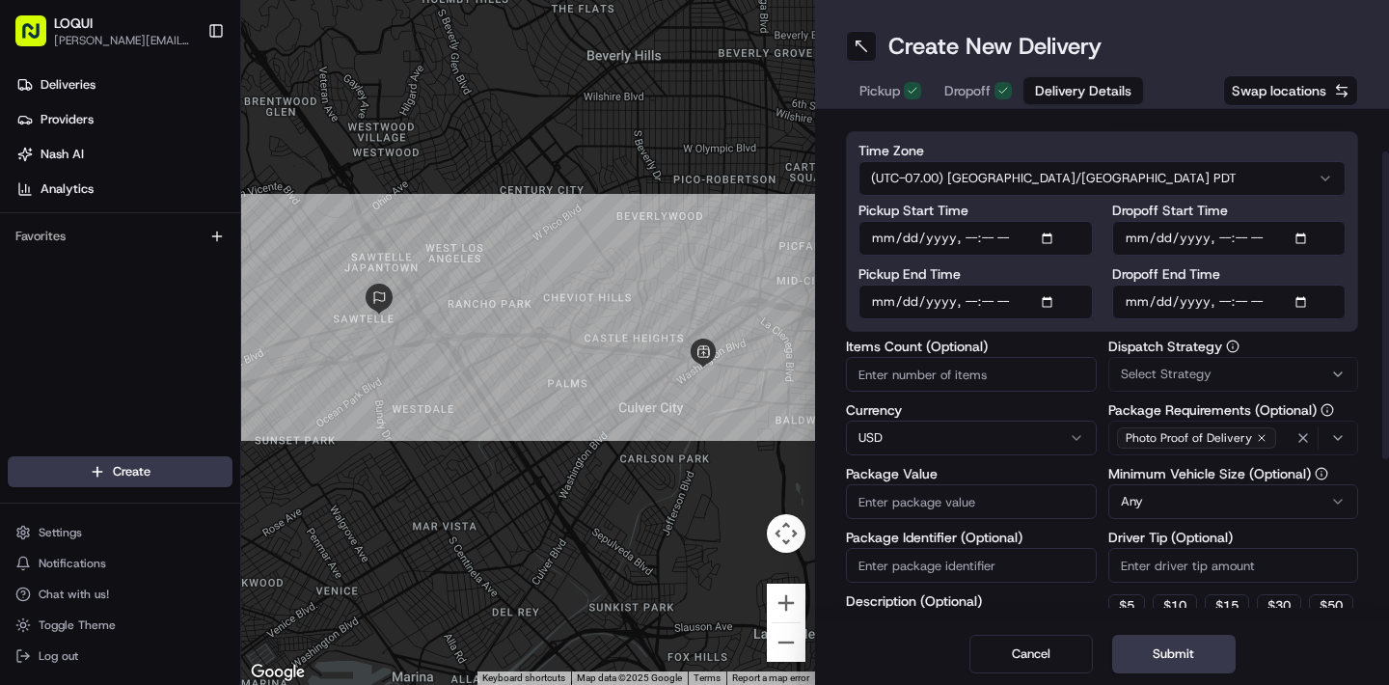
click at [1154, 487] on html "LOQUI josue@eatloqui.com Toggle Sidebar Deliveries Providers Nash AI Analytics …" at bounding box center [694, 342] width 1389 height 685
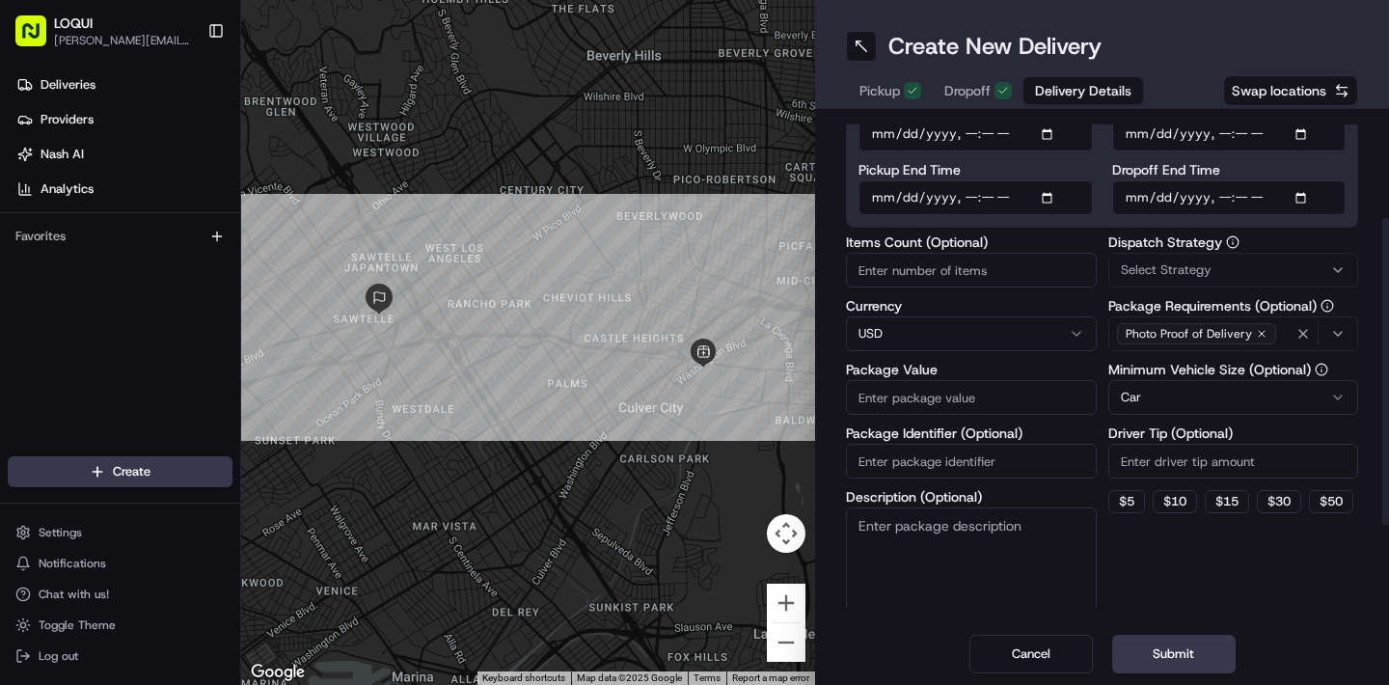
click at [1164, 471] on input "Driver Tip (Optional)" at bounding box center [1233, 461] width 251 height 35
type input "20"
click at [931, 401] on input "Package Value" at bounding box center [971, 397] width 251 height 35
click at [259, 0] on div at bounding box center [528, 342] width 574 height 685
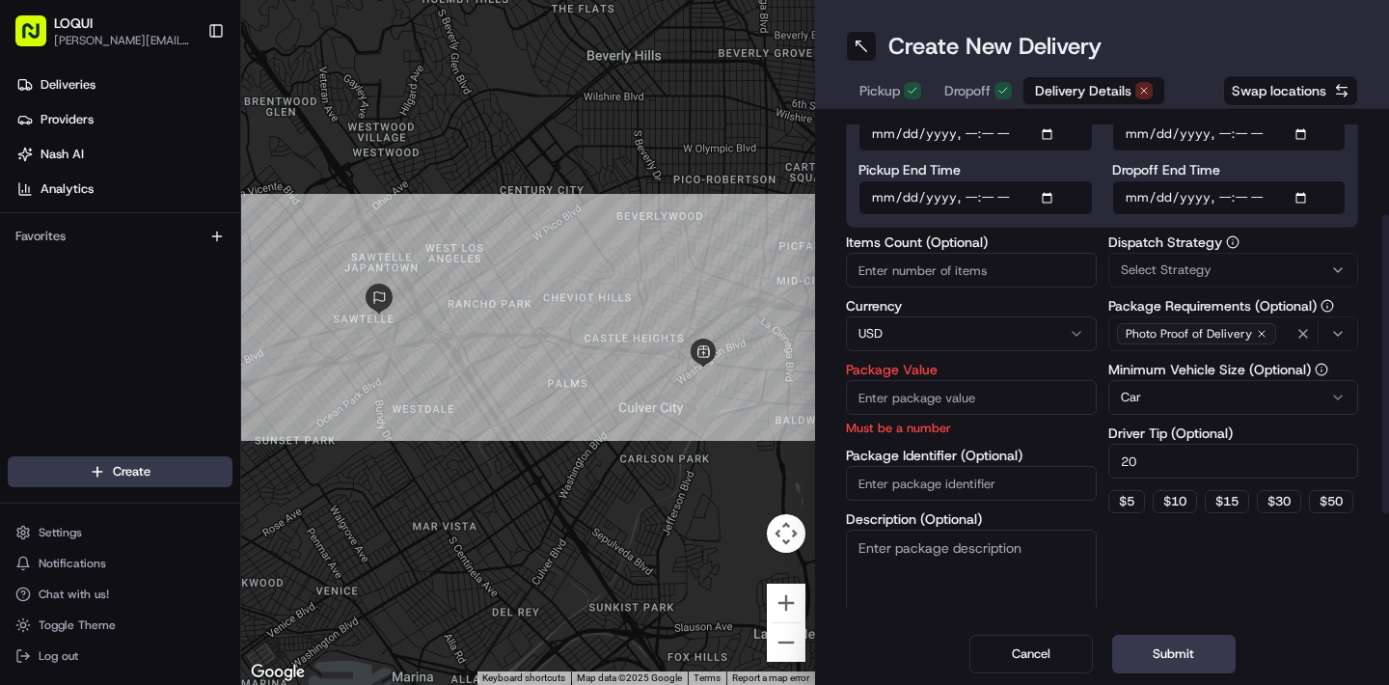
click at [925, 416] on div "Package Value Must be a number" at bounding box center [971, 400] width 251 height 74
click at [923, 407] on input "Package Value" at bounding box center [971, 397] width 251 height 35
type input "3"
type input "450"
click at [1040, 568] on textarea "Description (Optional)" at bounding box center [971, 583] width 251 height 108
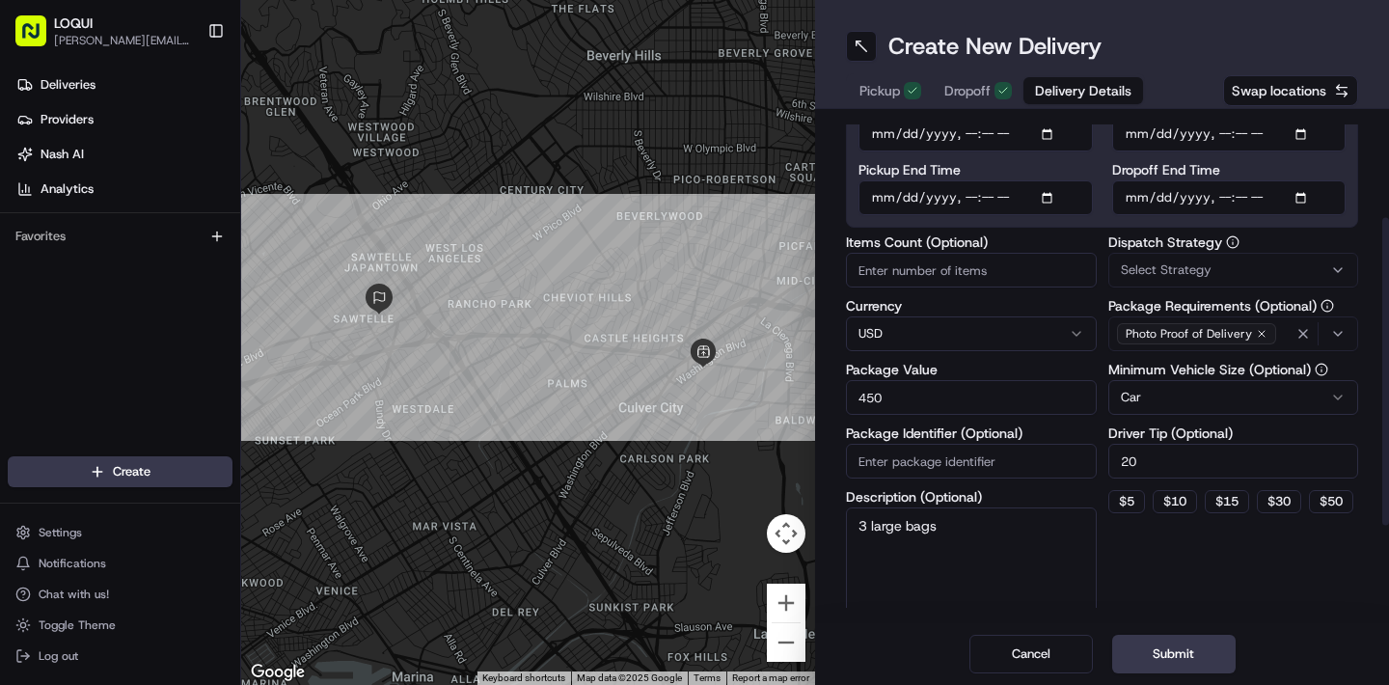
type textarea "3 large bags"
click at [1331, 579] on div "Dispatch Strategy Select Strategy Package Requirements (Optional) Photo Proof o…" at bounding box center [1233, 425] width 251 height 380
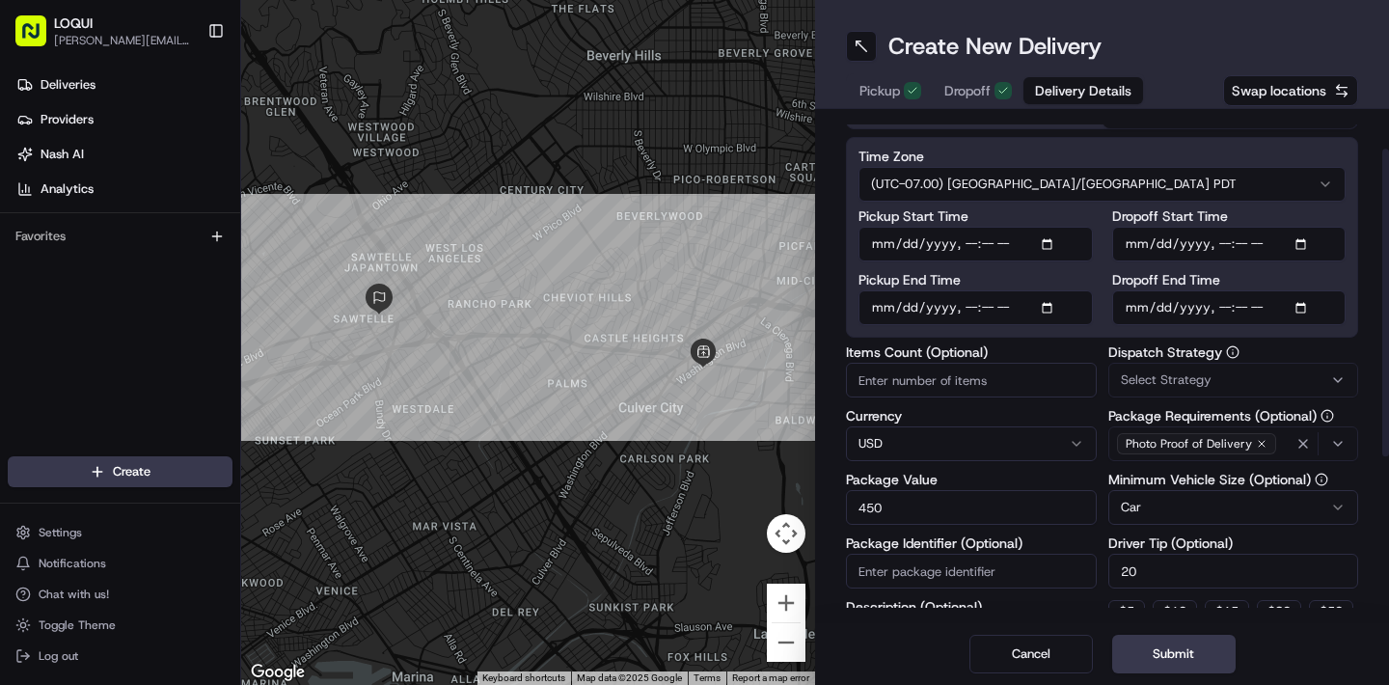
scroll to position [65, 0]
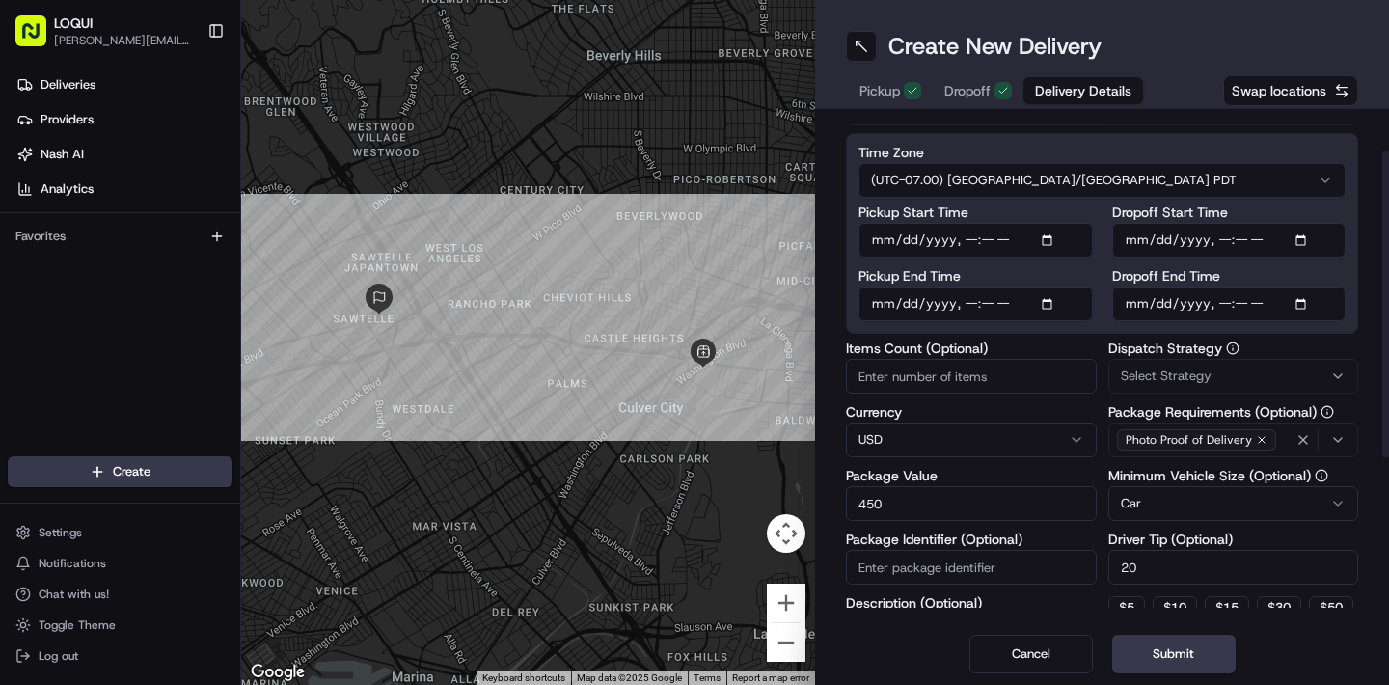
click at [991, 237] on input "Pickup Start Time" at bounding box center [975, 240] width 234 height 35
type input "2025-08-21T11:40"
click at [1032, 263] on div "Pickup Start Time Pickup End Time" at bounding box center [975, 263] width 234 height 116
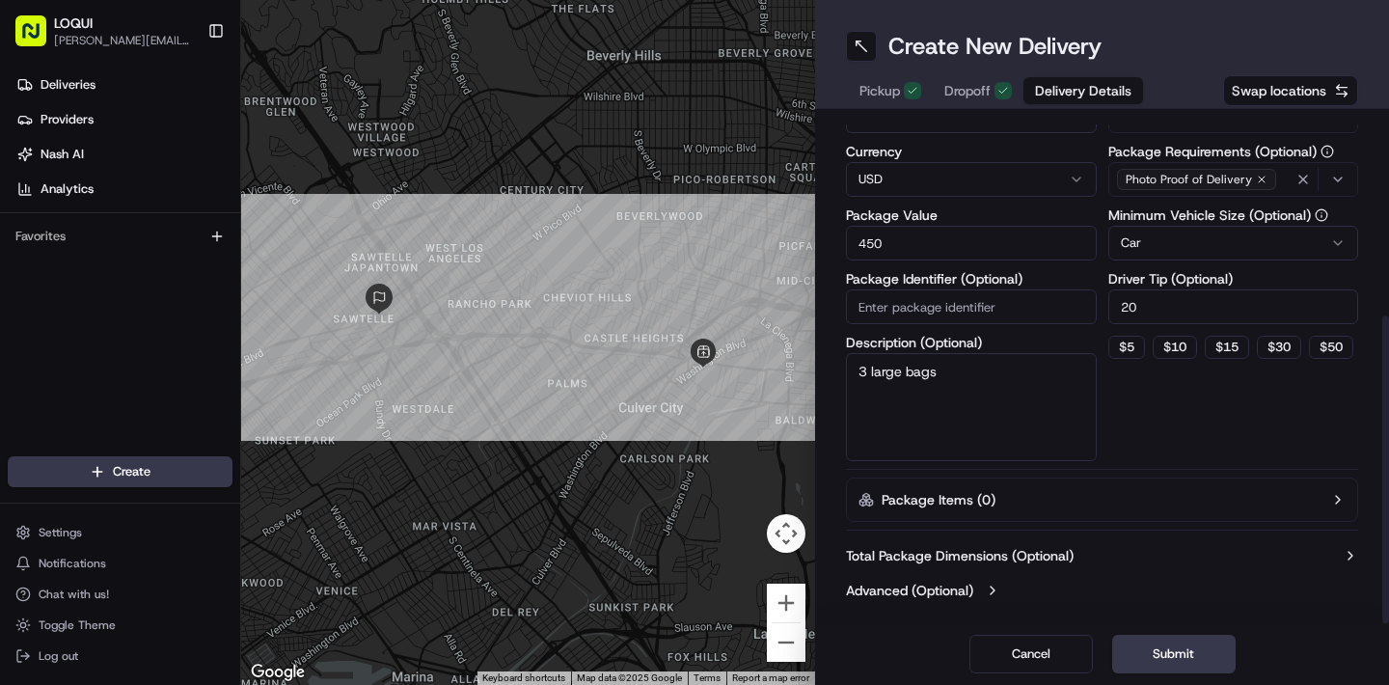
scroll to position [325, 0]
click at [1203, 657] on button "Submit" at bounding box center [1173, 654] width 123 height 39
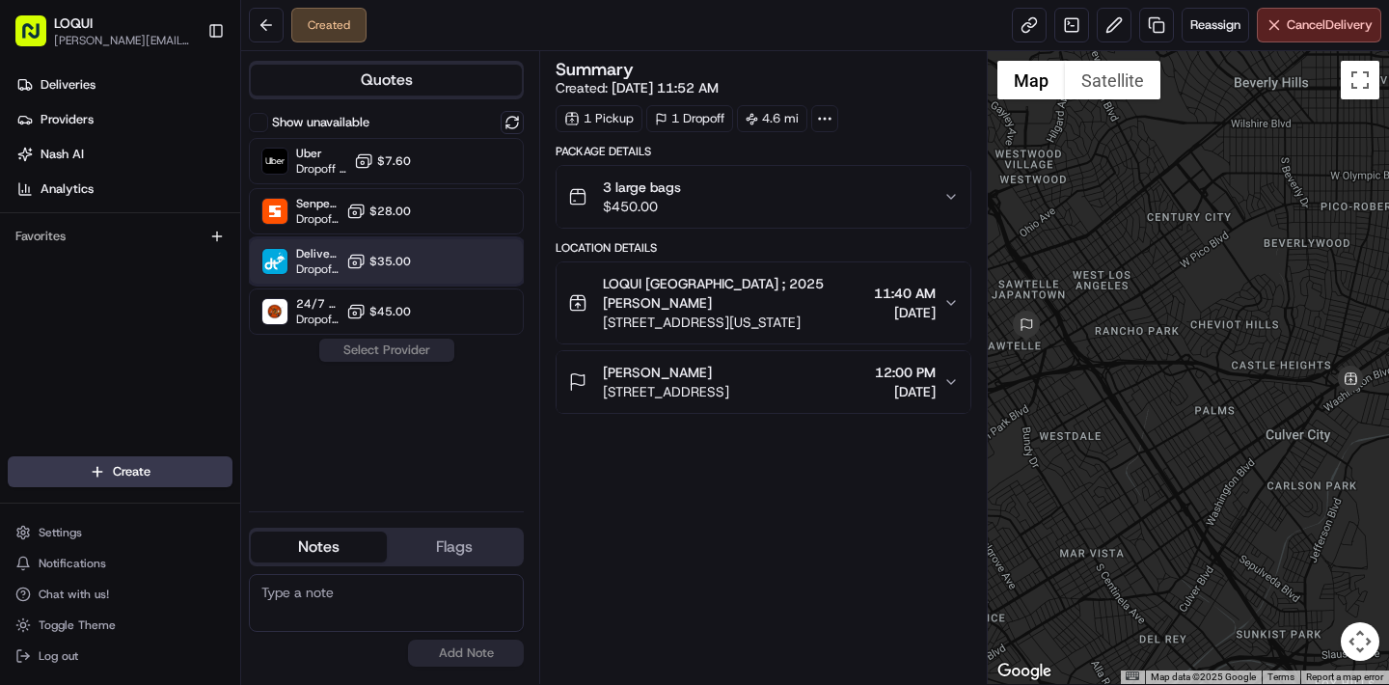
click at [461, 245] on div "DeliverThat Dropoff ETA - $35.00" at bounding box center [386, 261] width 275 height 46
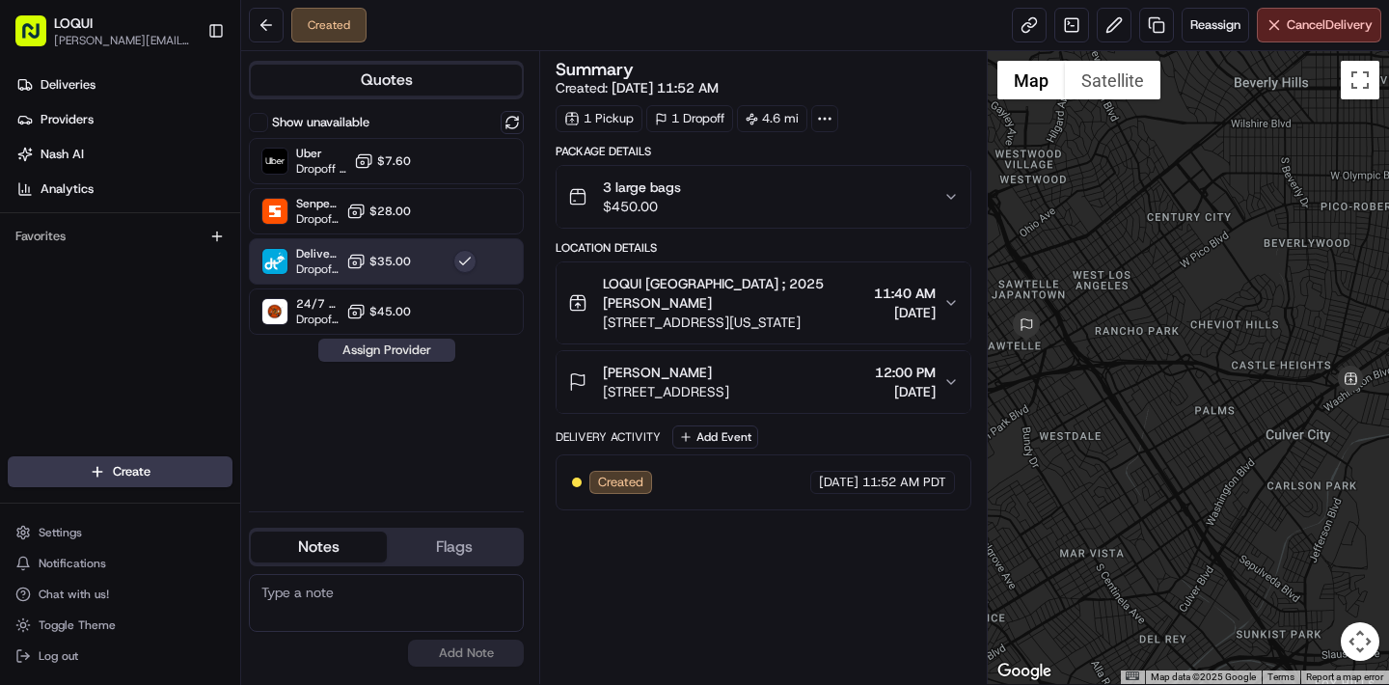
click at [407, 351] on button "Assign Provider" at bounding box center [386, 349] width 137 height 23
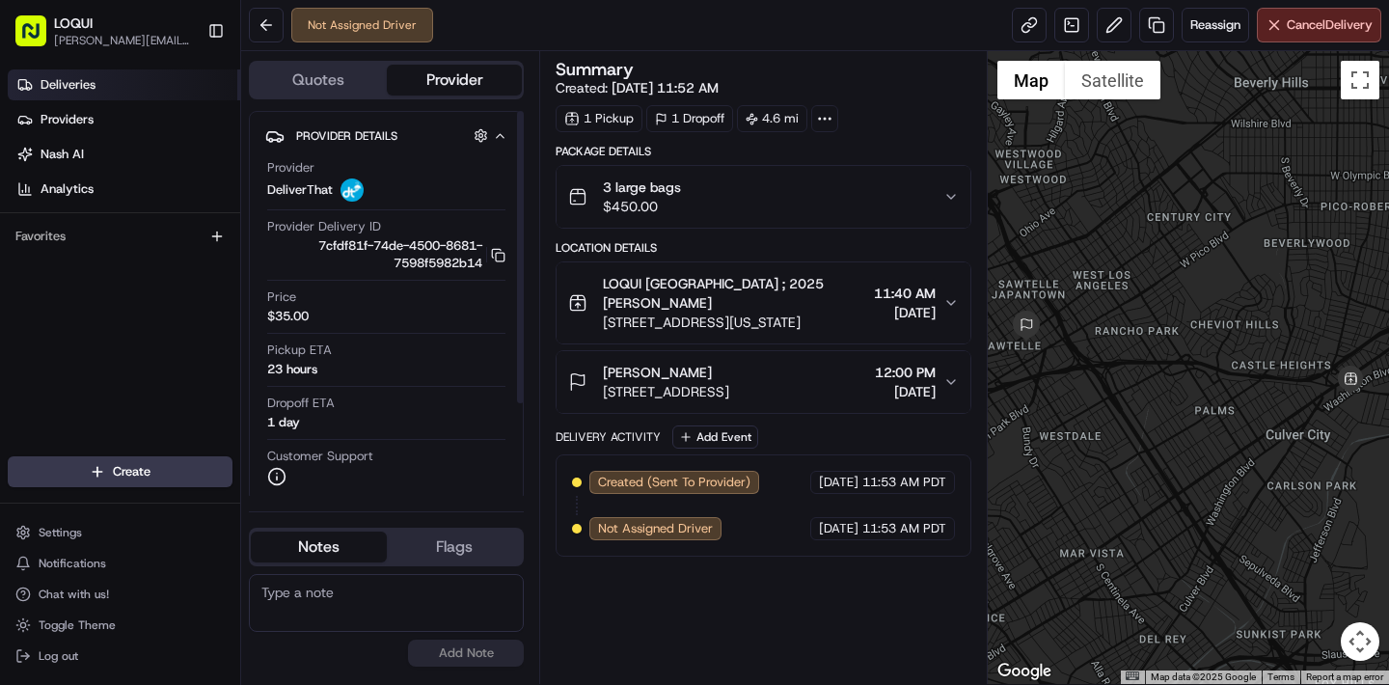
click at [56, 90] on span "Deliveries" at bounding box center [68, 84] width 55 height 17
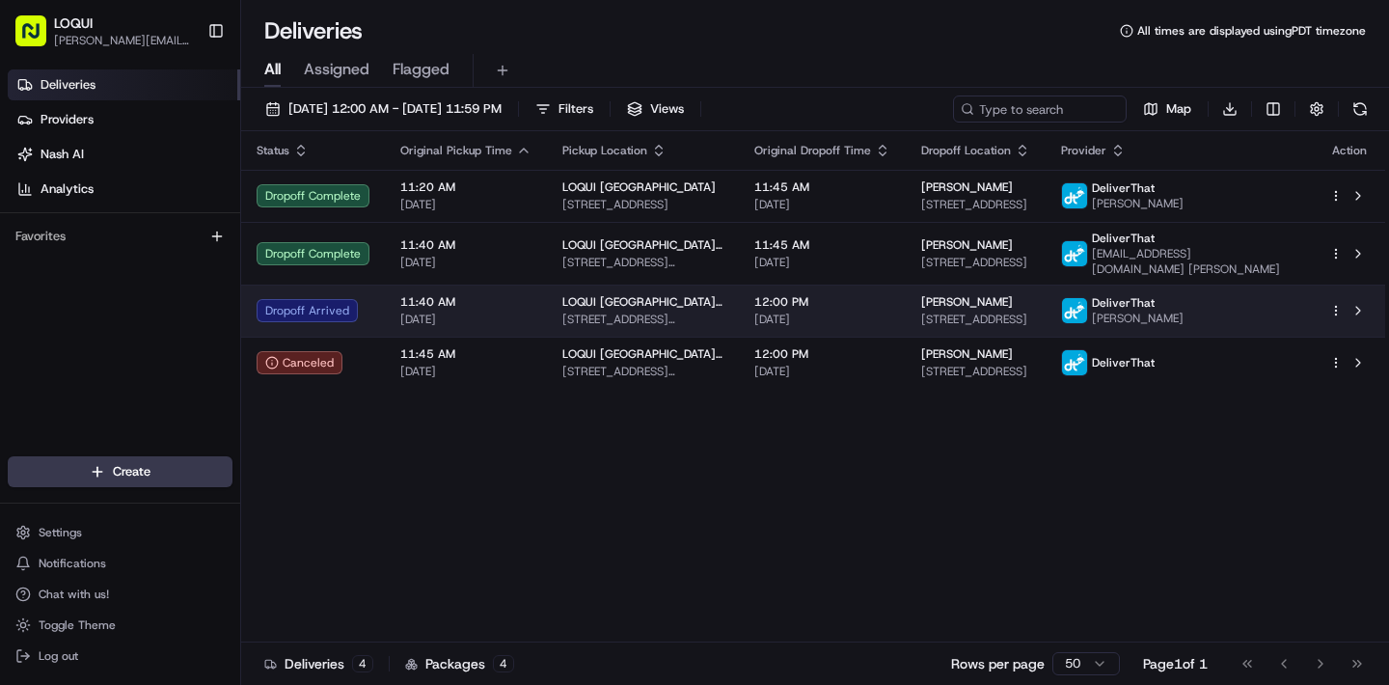
click at [803, 292] on td "12:00 PM [DATE]" at bounding box center [822, 310] width 167 height 52
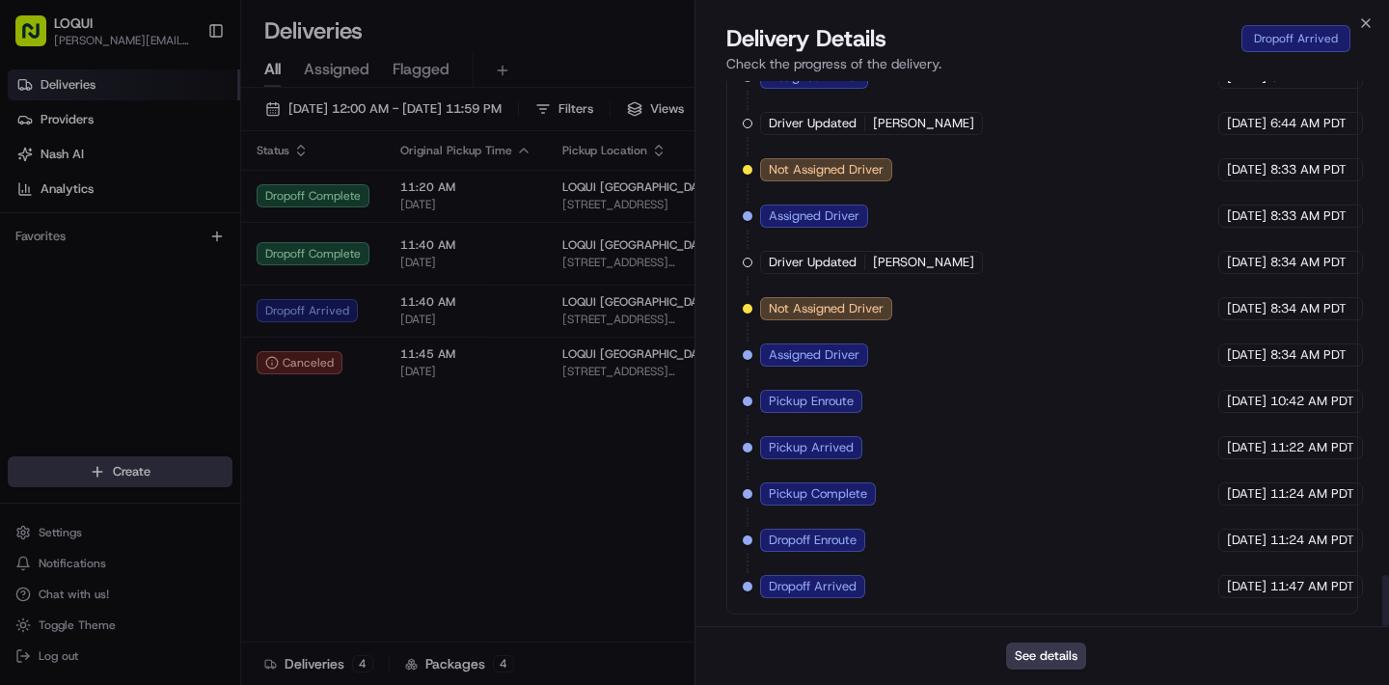
scroll to position [5255, 0]
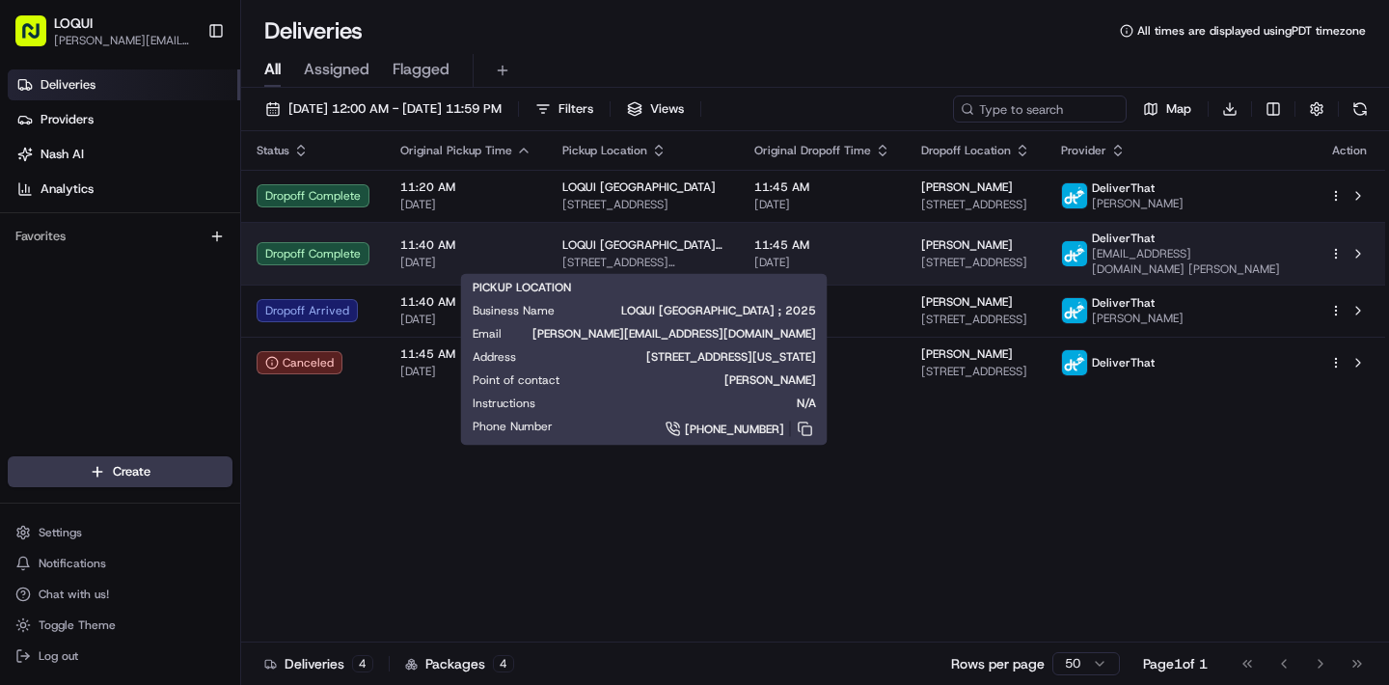
click at [625, 258] on span "[STREET_ADDRESS][US_STATE]" at bounding box center [642, 262] width 161 height 15
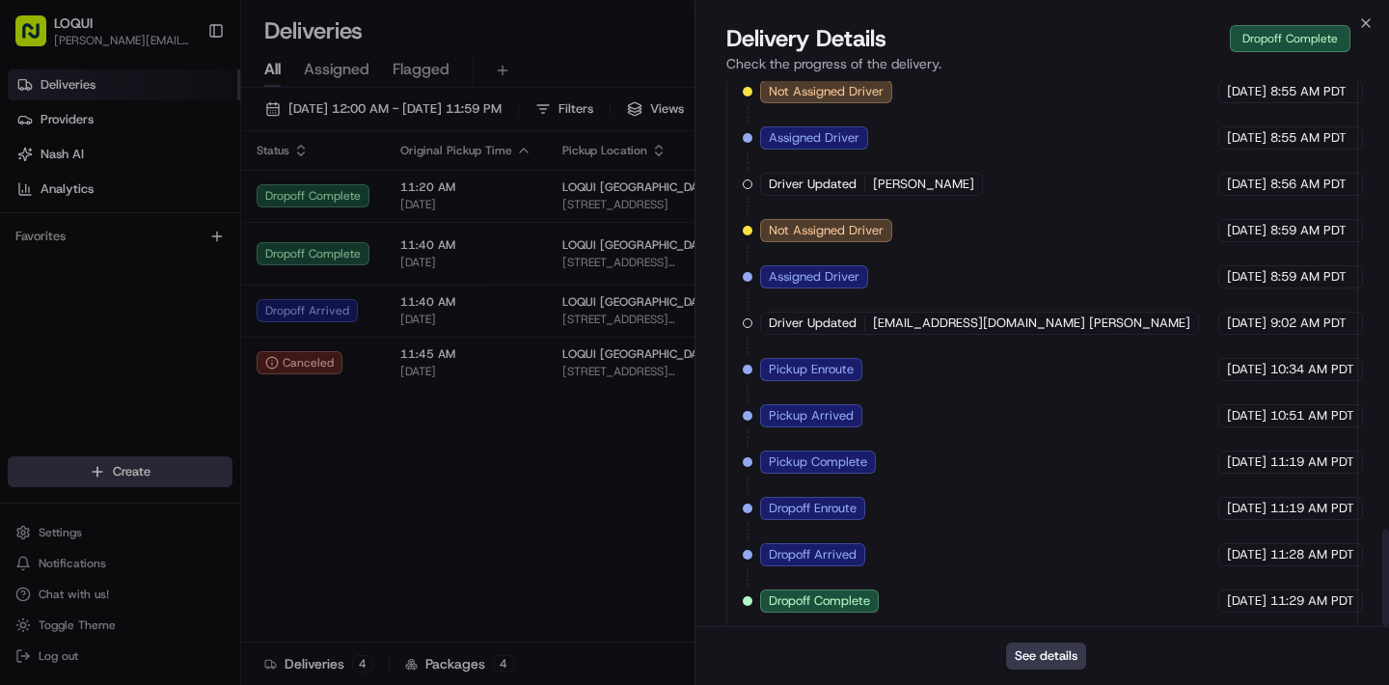
scroll to position [2524, 0]
